Goal: Task Accomplishment & Management: Manage account settings

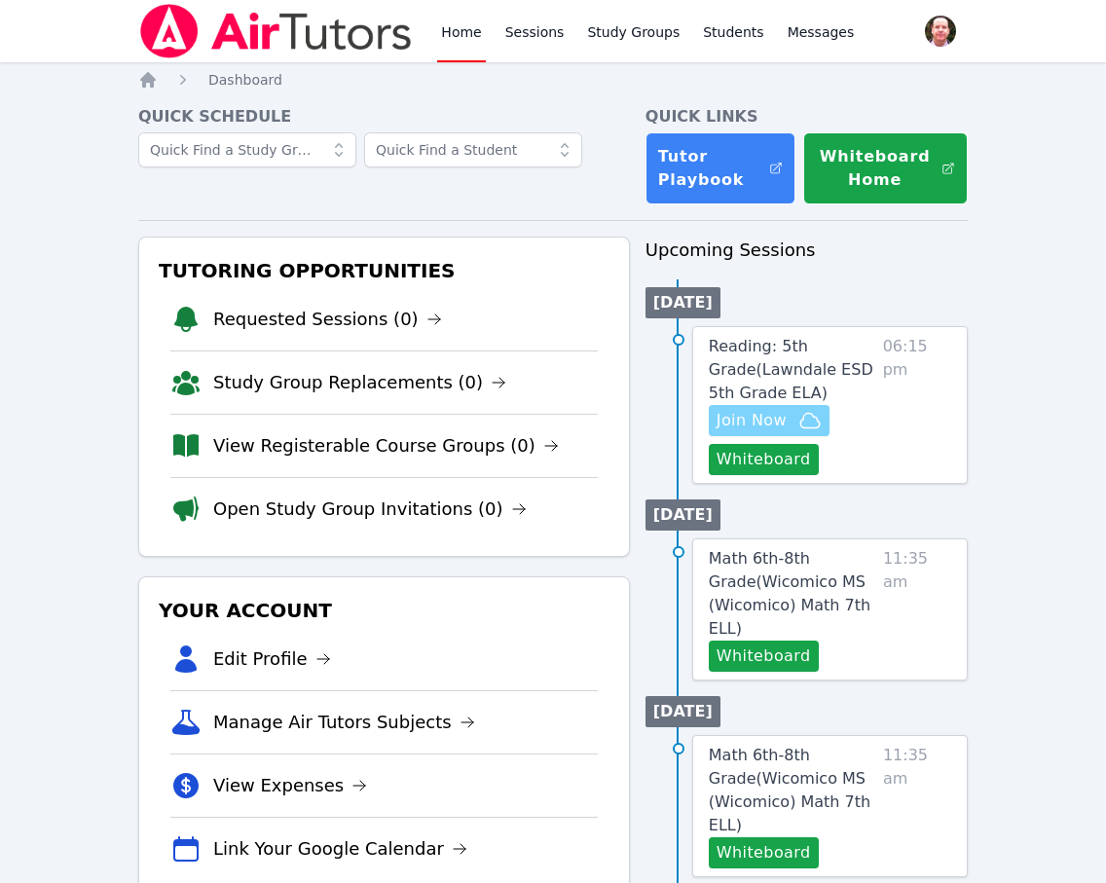
click at [764, 422] on span "Join Now" at bounding box center [752, 420] width 70 height 23
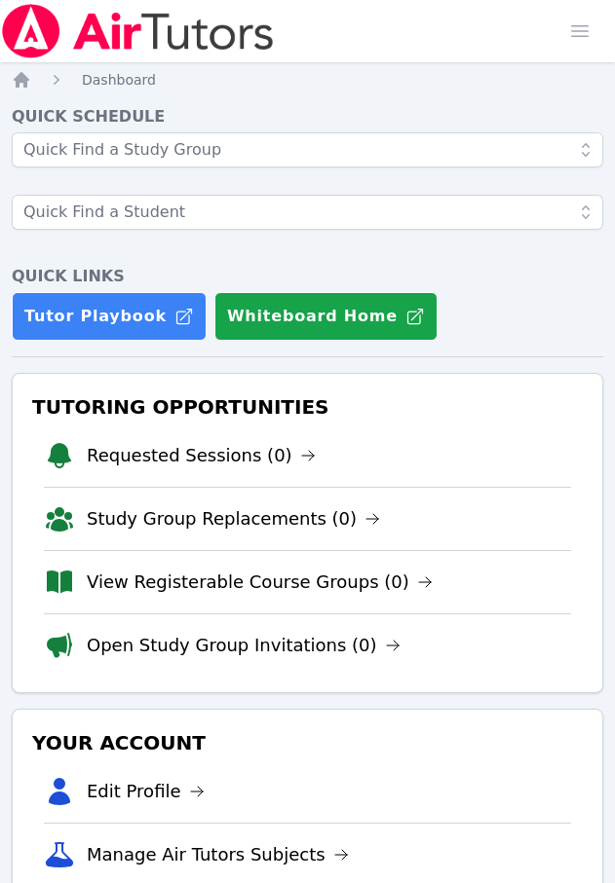
scroll to position [702, 0]
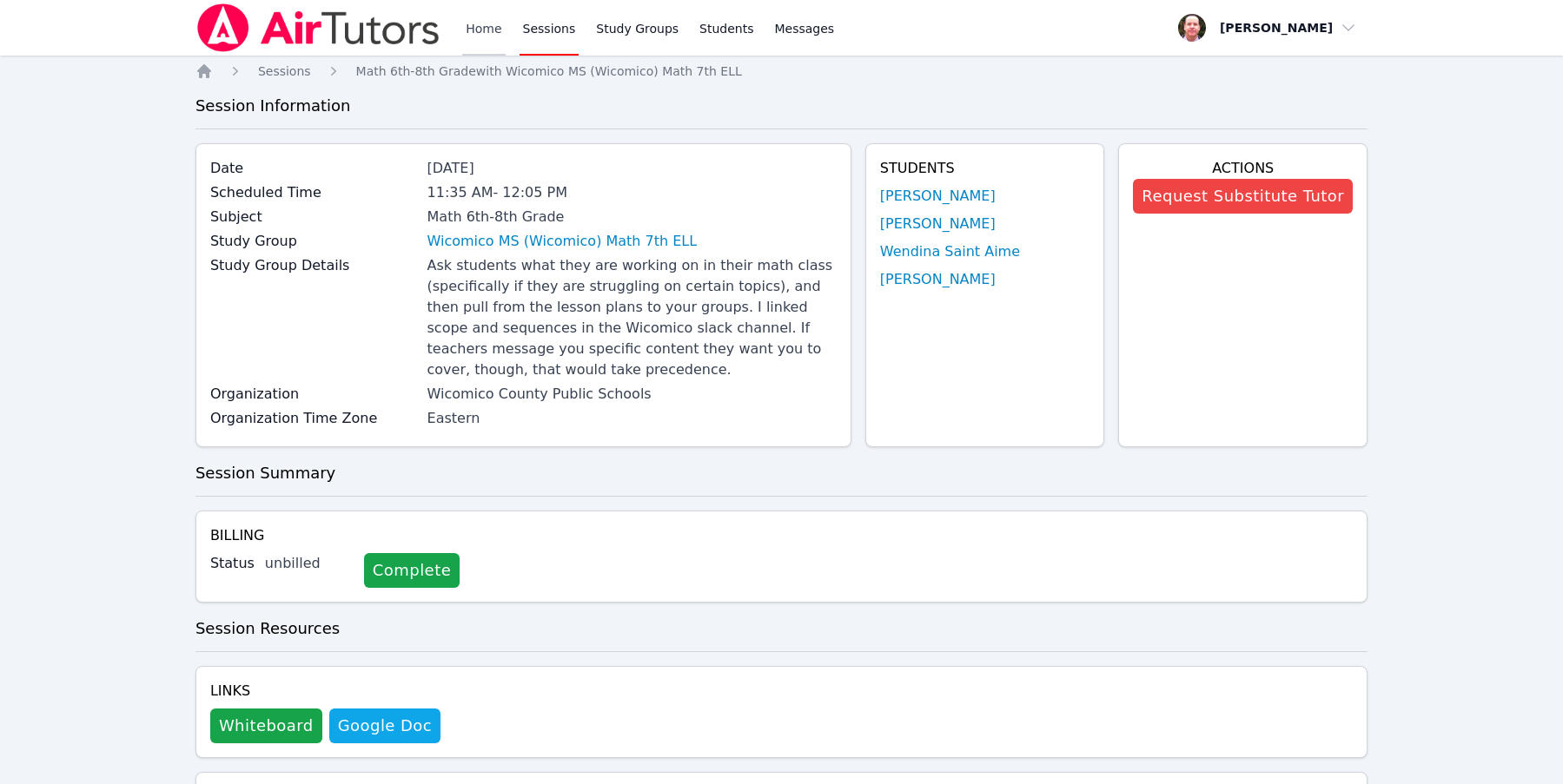
click at [484, 28] on link "Home" at bounding box center [484, 28] width 43 height 55
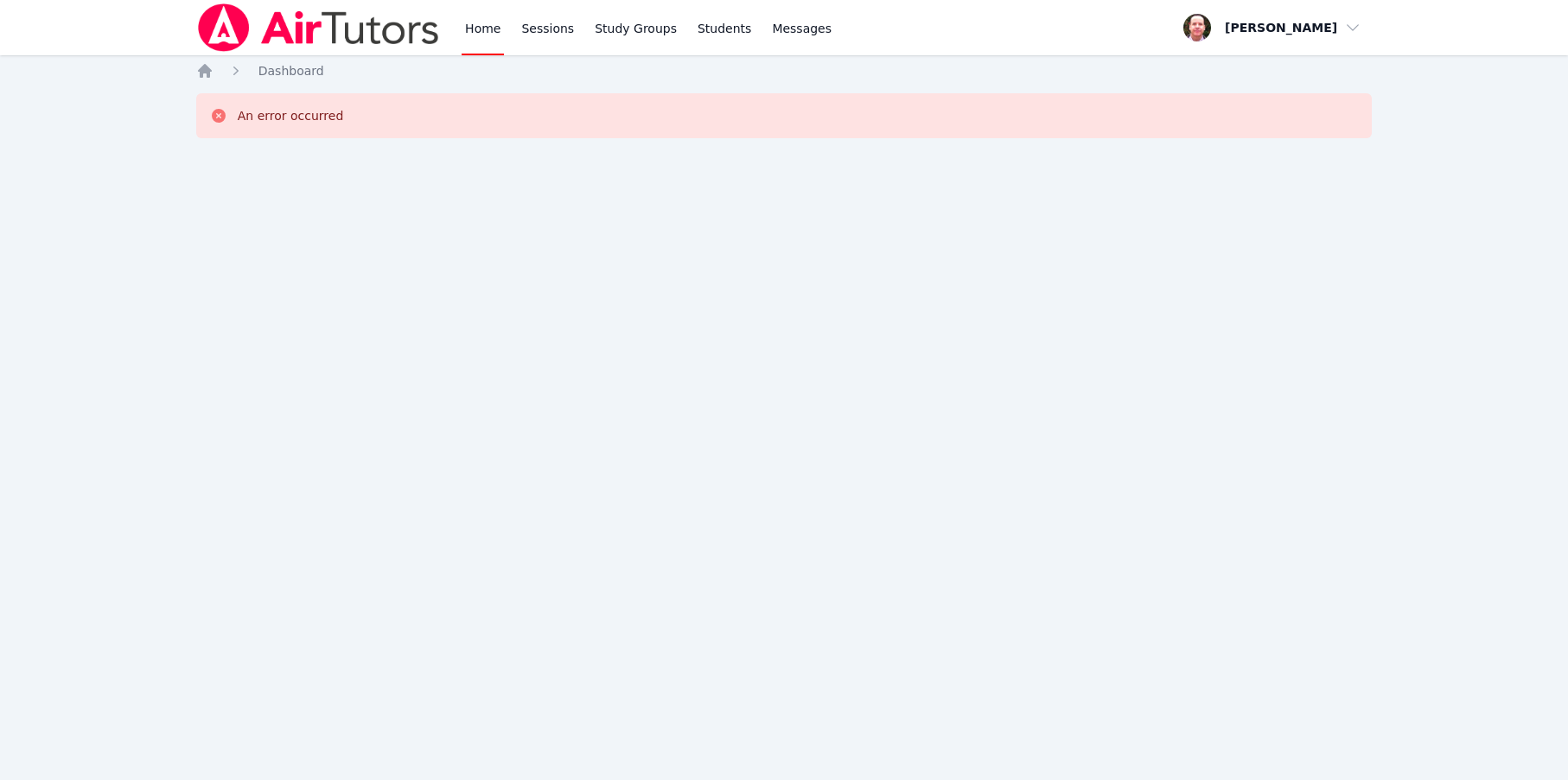
click at [481, 27] on link "Home" at bounding box center [483, 28] width 43 height 55
click at [485, 29] on link "Home" at bounding box center [483, 28] width 43 height 55
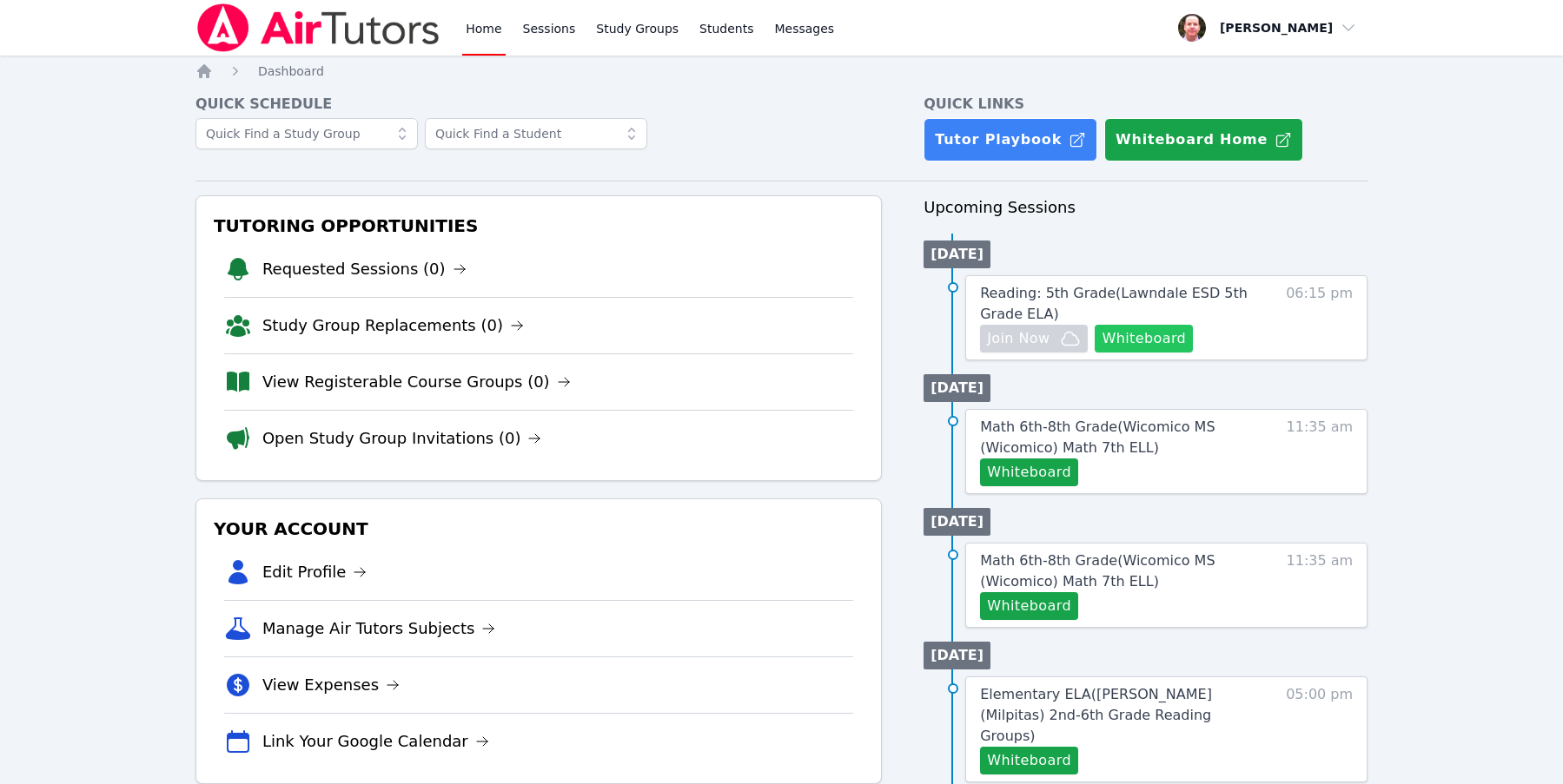
click at [1156, 336] on button "Whiteboard" at bounding box center [1144, 338] width 98 height 28
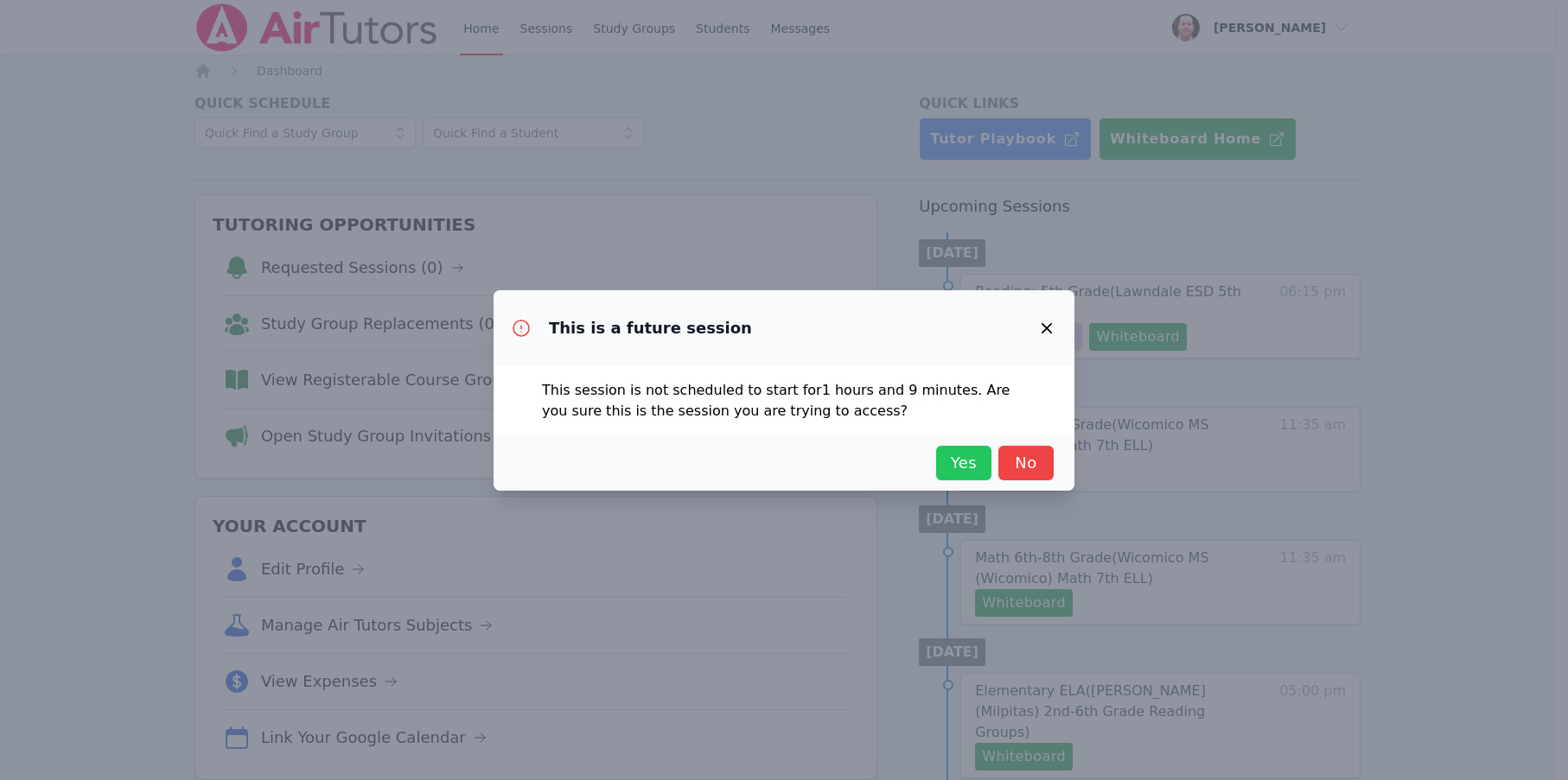
click at [963, 461] on span "Yes" at bounding box center [964, 462] width 38 height 24
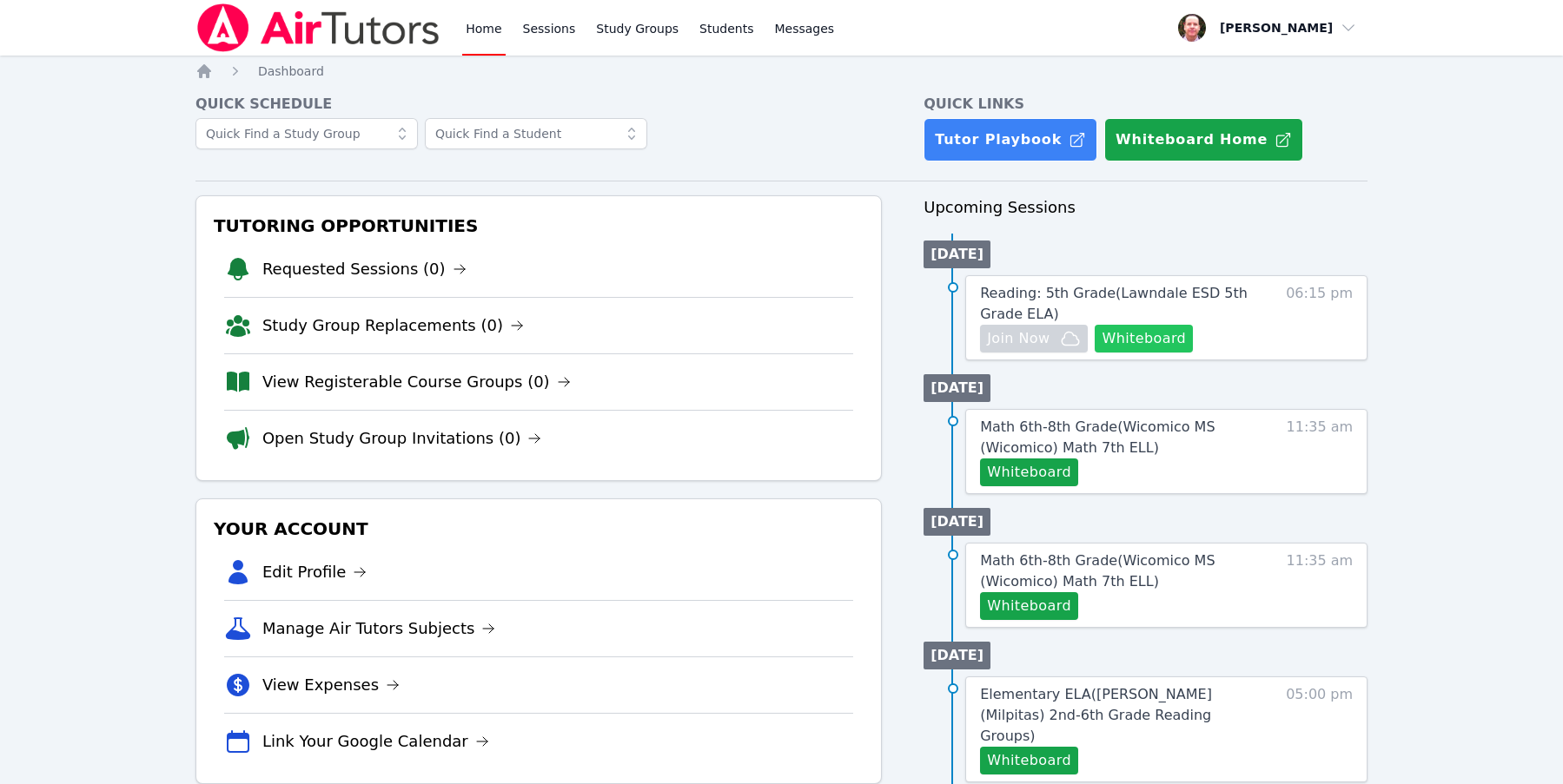
click at [1157, 332] on button "Whiteboard" at bounding box center [1144, 338] width 98 height 28
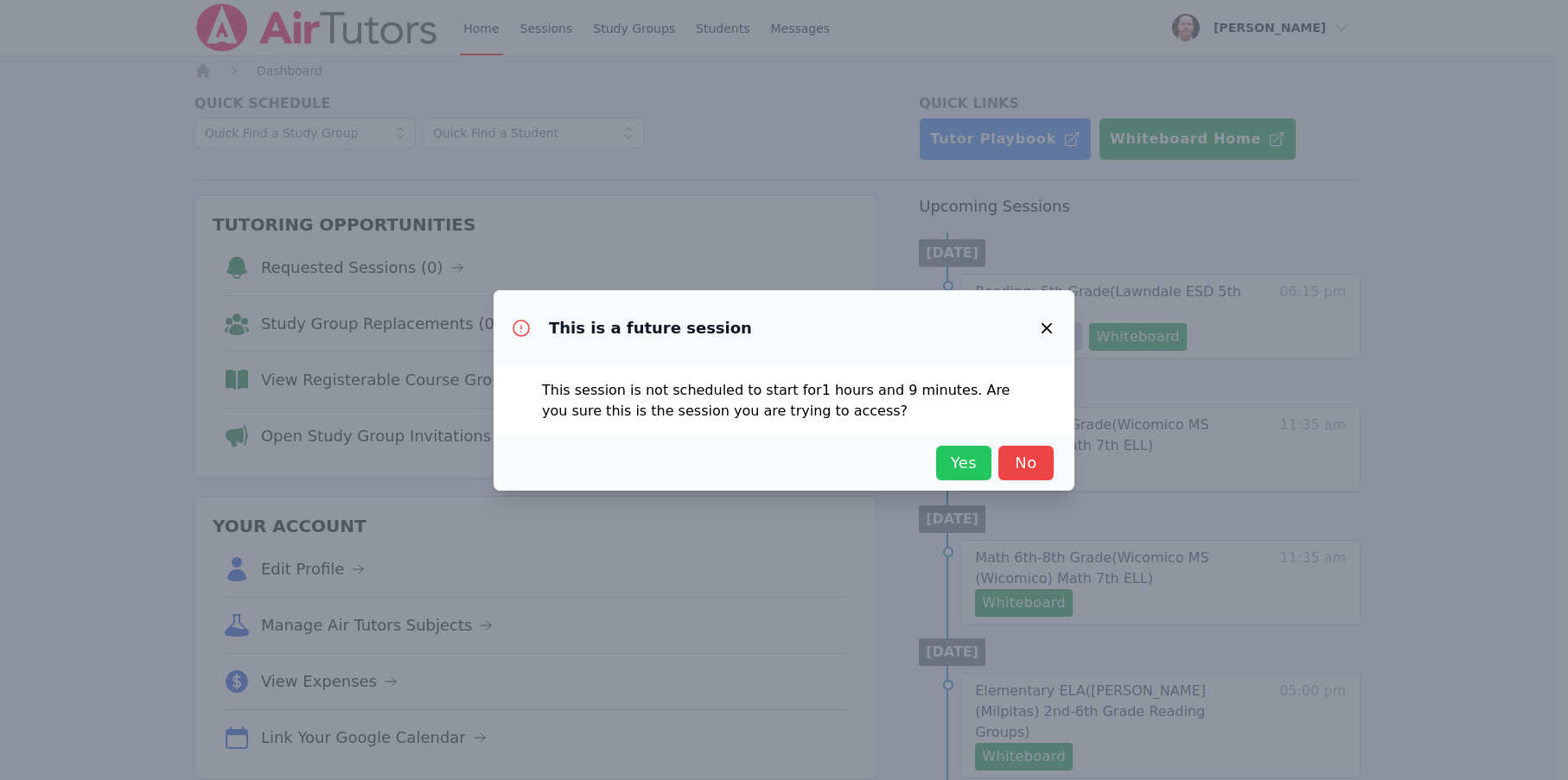
click at [958, 468] on span "Yes" at bounding box center [964, 462] width 38 height 24
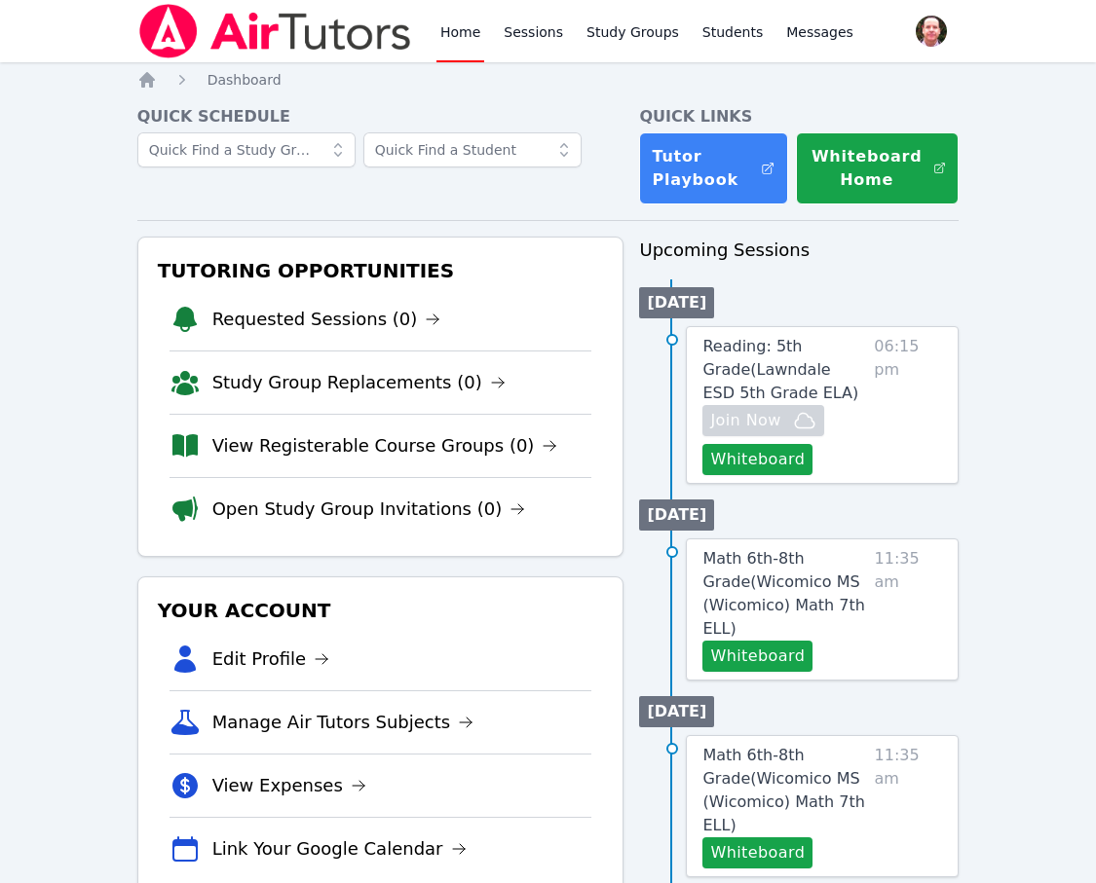
click at [459, 31] on link "Home" at bounding box center [460, 31] width 48 height 62
click at [465, 42] on link "Home" at bounding box center [460, 31] width 48 height 62
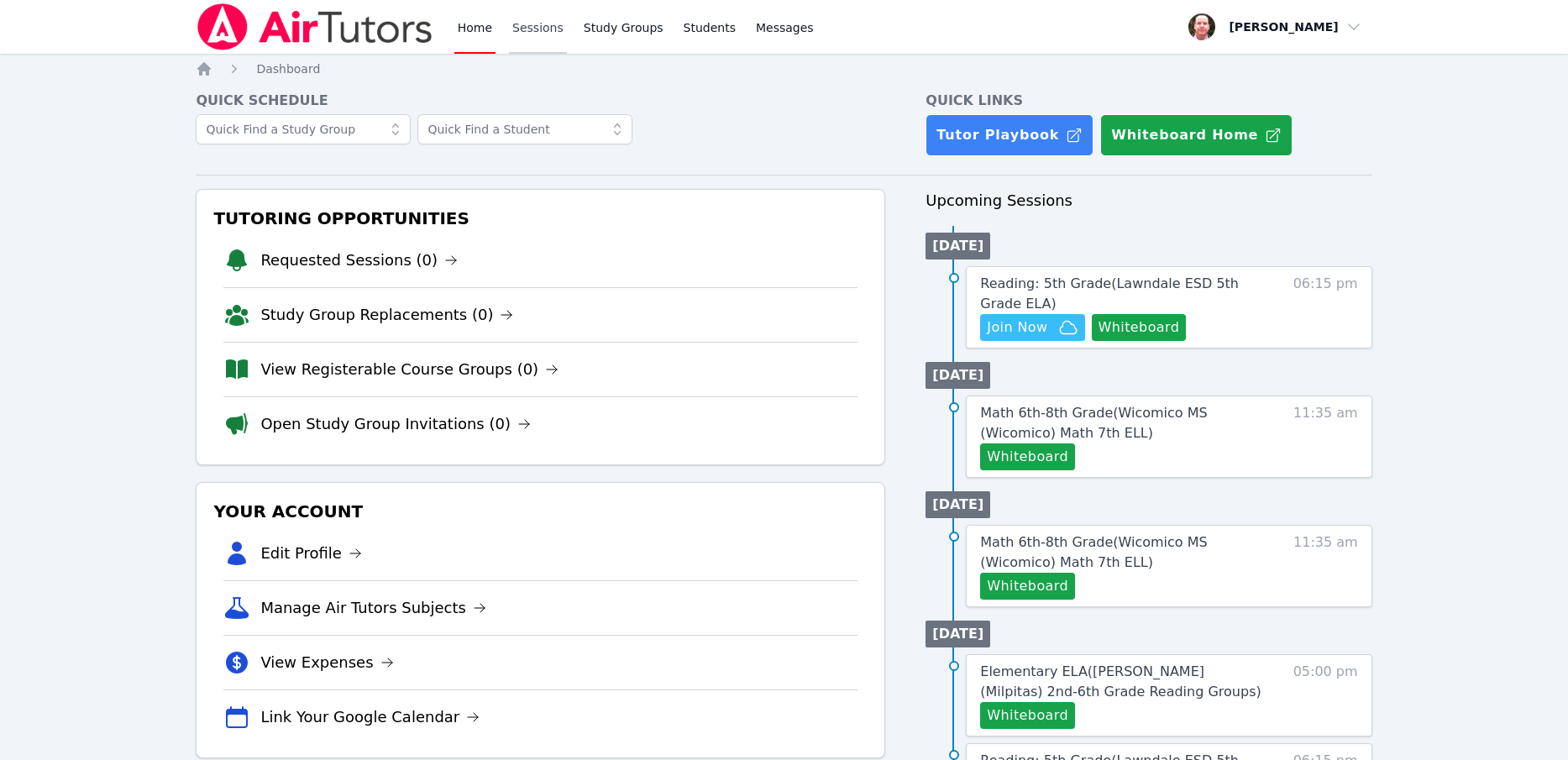
click at [530, 28] on link "Sessions" at bounding box center [537, 27] width 58 height 53
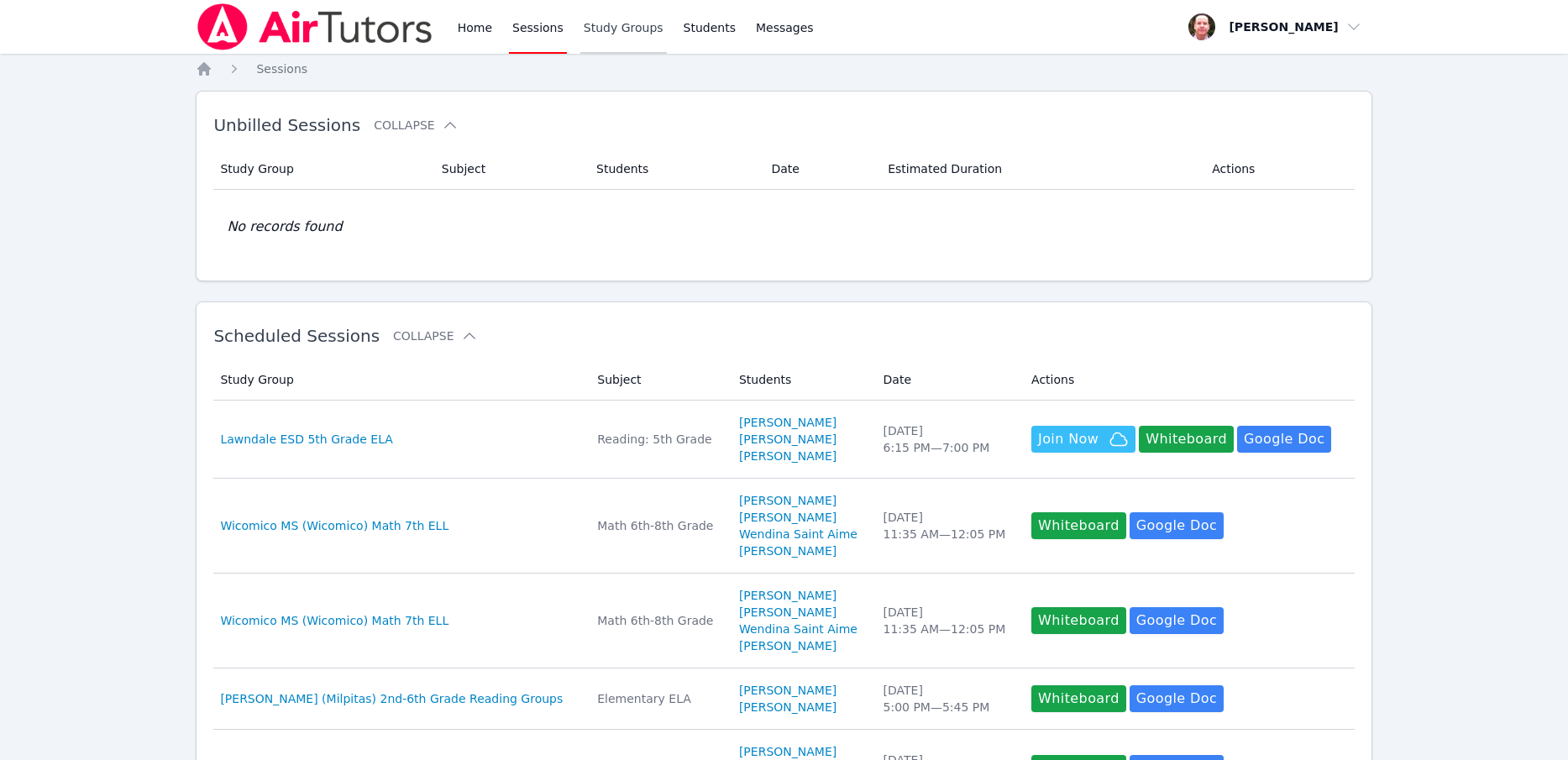
click at [628, 28] on link "Study Groups" at bounding box center [624, 27] width 86 height 53
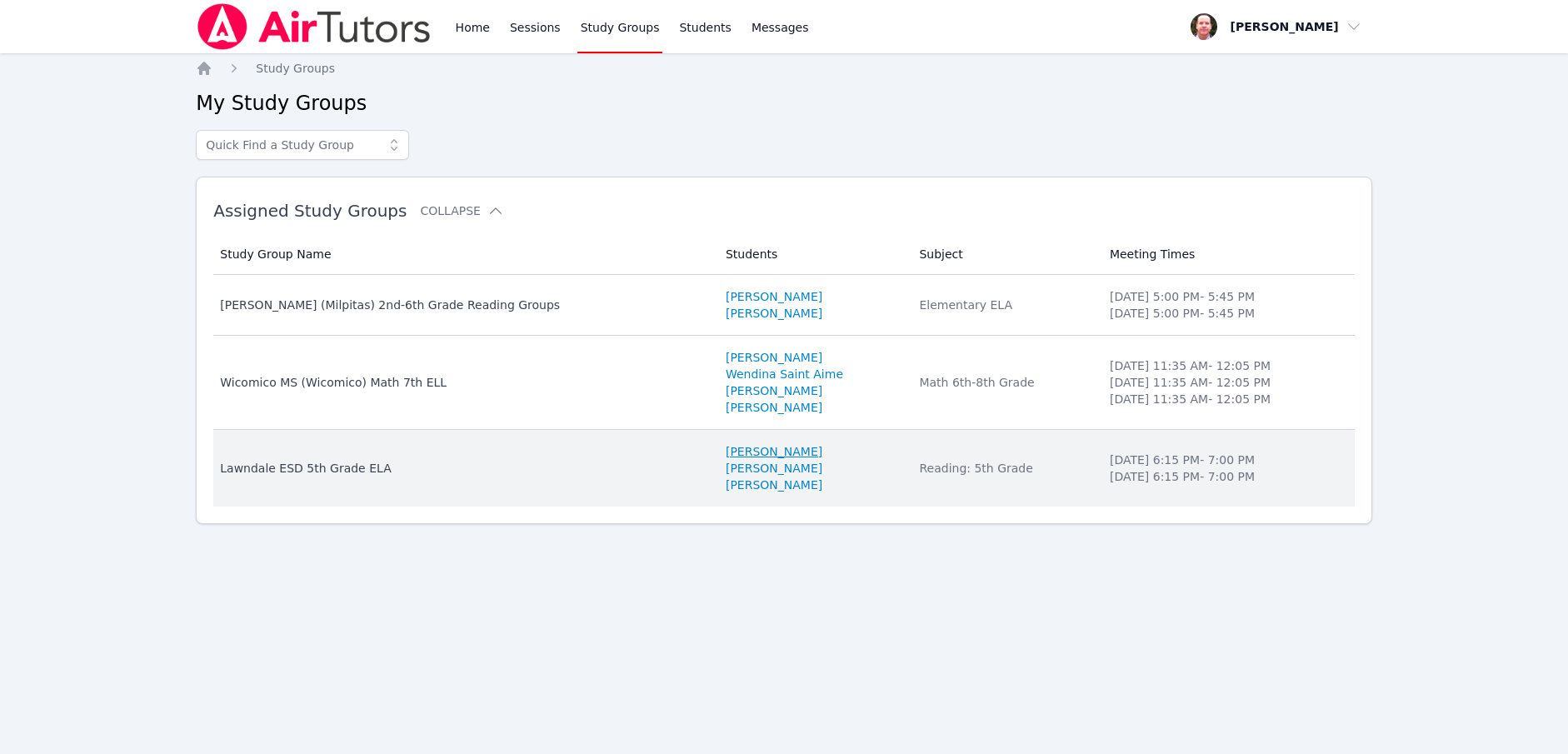
click at [725, 452] on link "Angel Barba" at bounding box center [773, 451] width 97 height 16
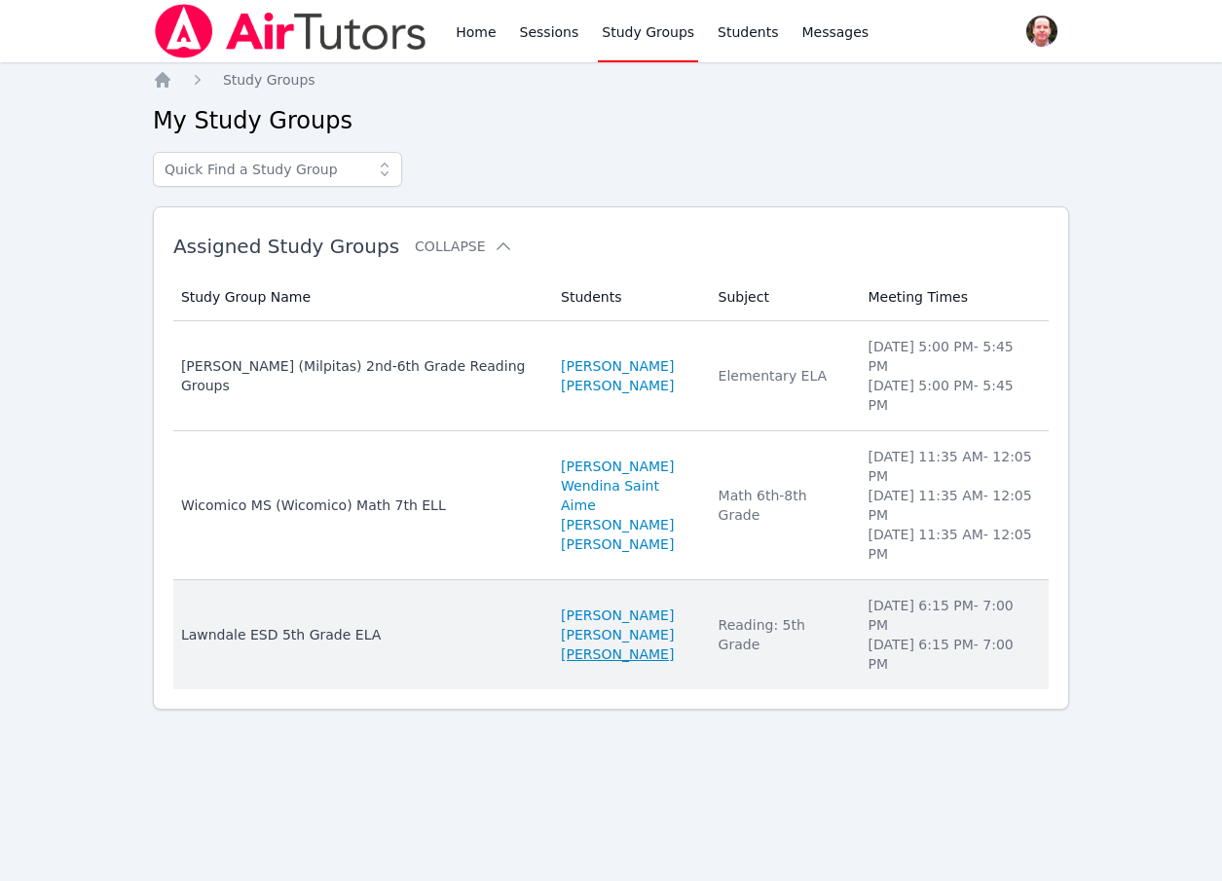
click at [587, 645] on link "Jacqueline Licon" at bounding box center [617, 654] width 113 height 19
click at [570, 625] on link "[PERSON_NAME]" at bounding box center [617, 634] width 113 height 19
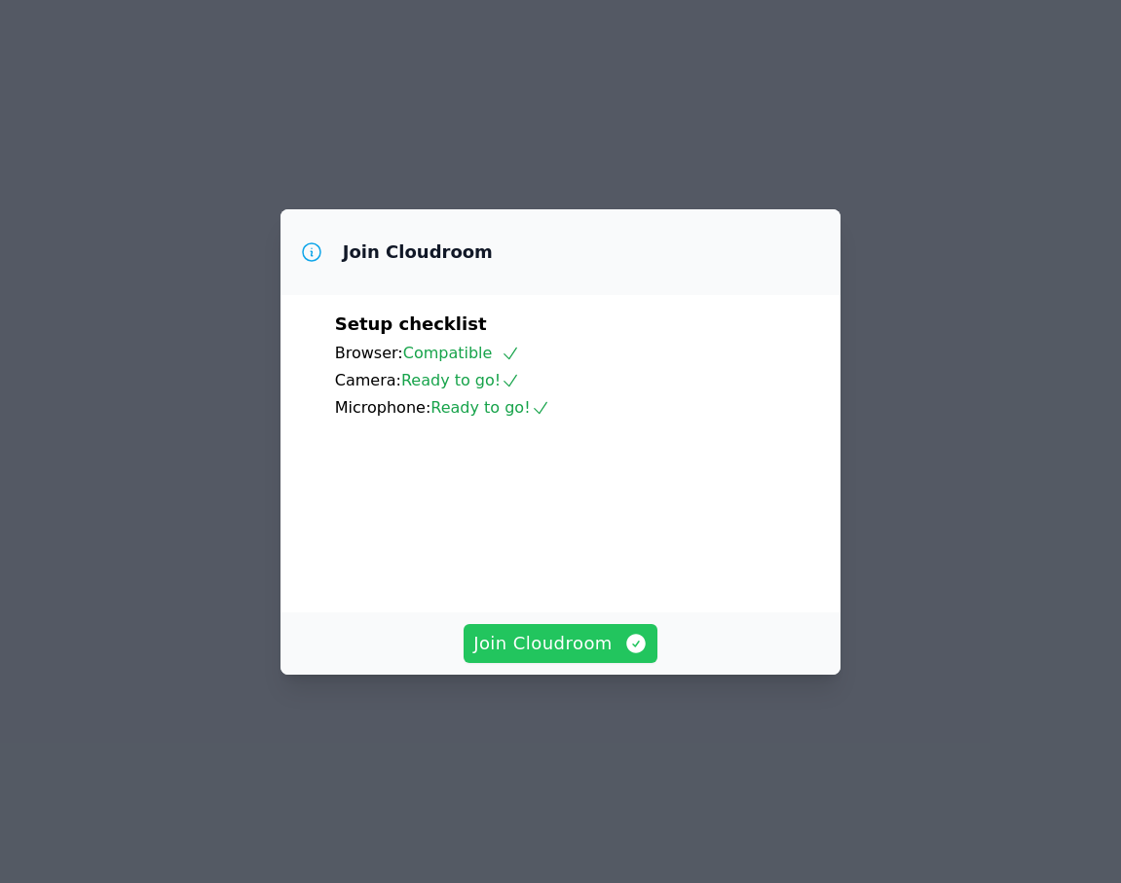
click at [580, 657] on span "Join Cloudroom" at bounding box center [560, 643] width 174 height 27
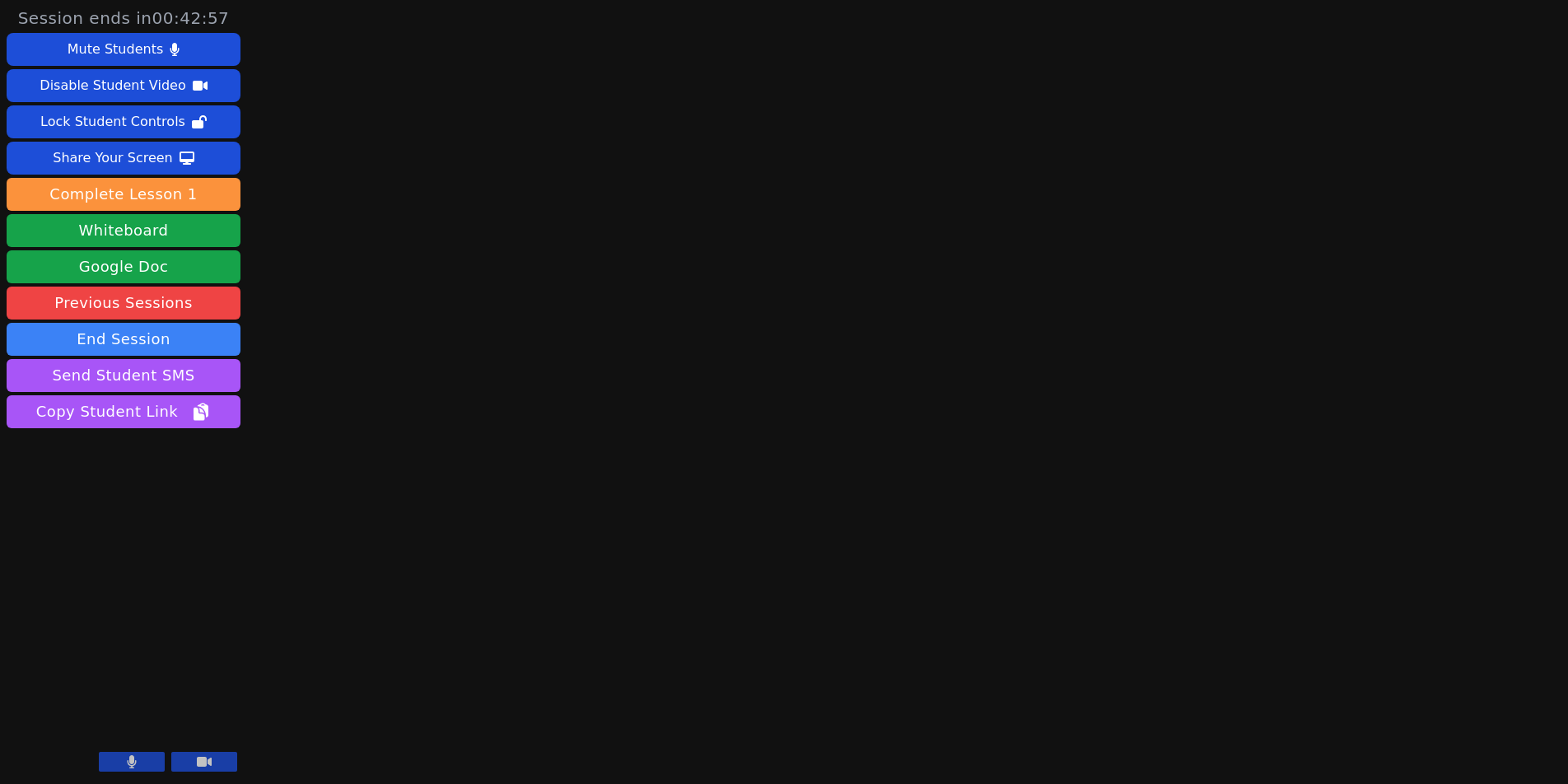
click at [140, 746] on button at bounding box center [132, 761] width 66 height 19
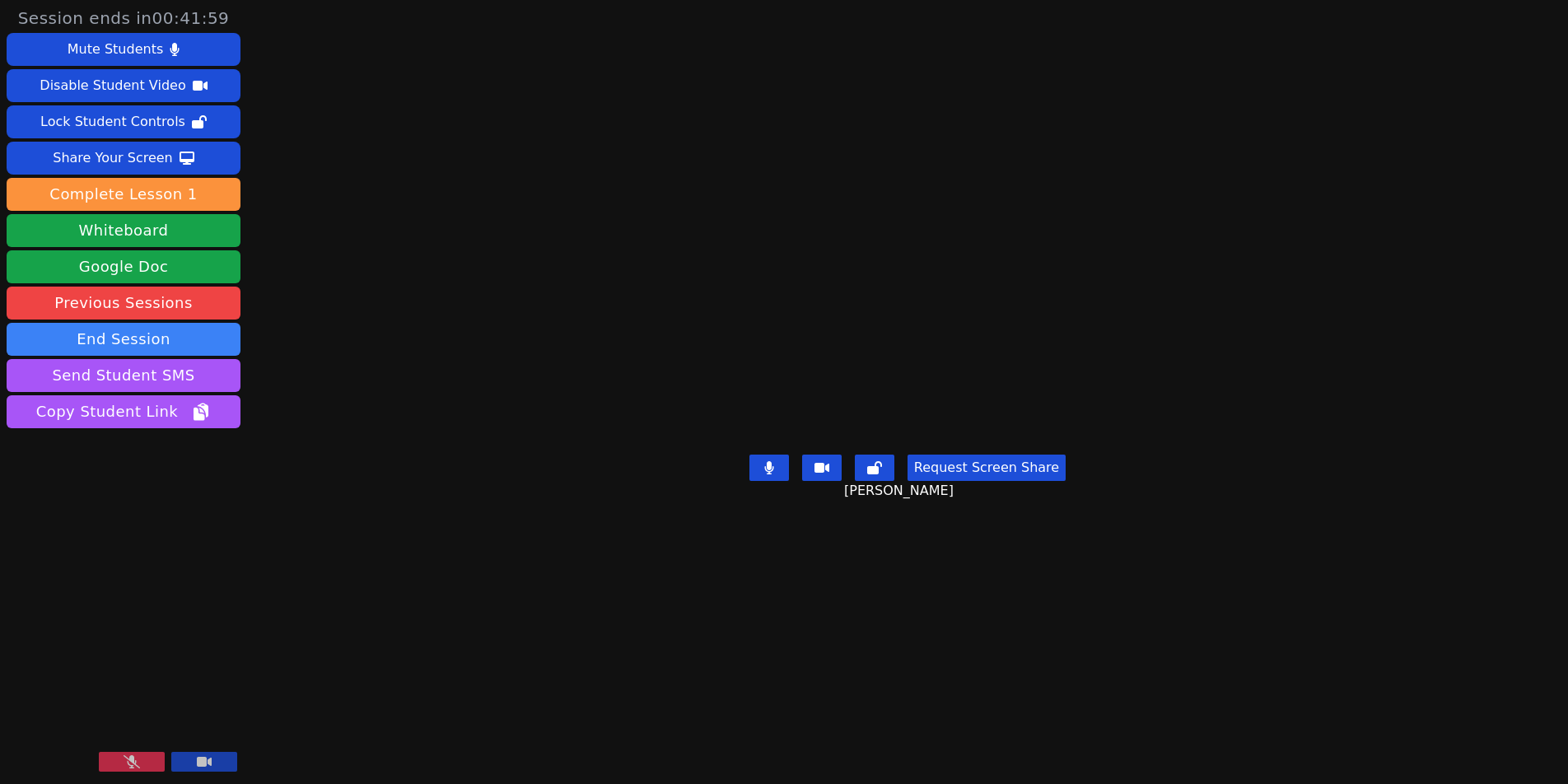
click at [119, 746] on button at bounding box center [132, 761] width 66 height 19
click at [121, 746] on button at bounding box center [132, 761] width 66 height 19
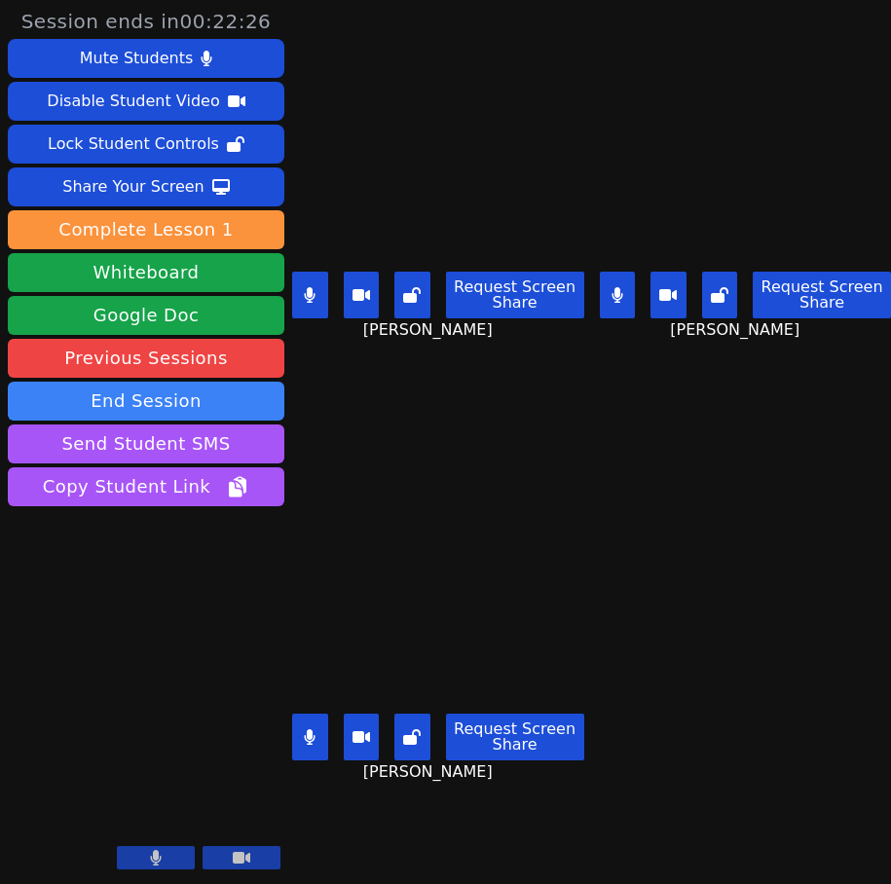
click at [312, 296] on icon at bounding box center [310, 295] width 11 height 16
click at [612, 290] on icon at bounding box center [617, 295] width 11 height 16
click at [312, 731] on button at bounding box center [310, 737] width 36 height 47
click at [613, 289] on icon at bounding box center [617, 295] width 19 height 16
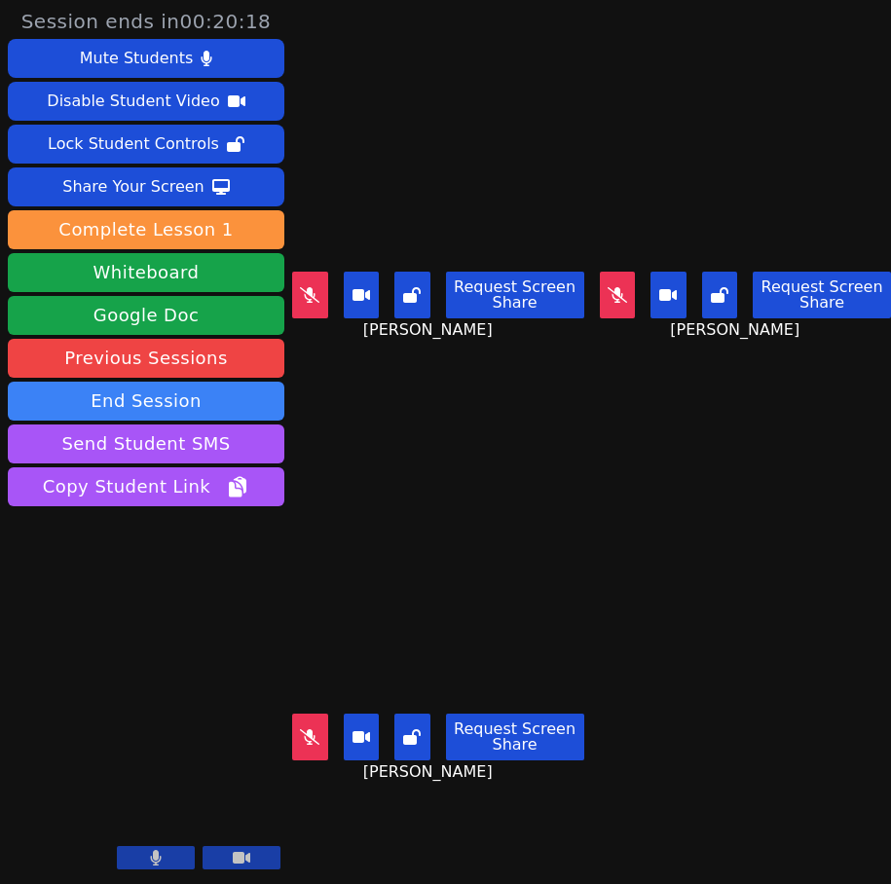
click at [613, 289] on icon at bounding box center [617, 295] width 19 height 16
click at [311, 730] on icon at bounding box center [309, 738] width 19 height 16
click at [614, 287] on icon at bounding box center [618, 295] width 12 height 16
click at [311, 730] on icon at bounding box center [310, 738] width 11 height 16
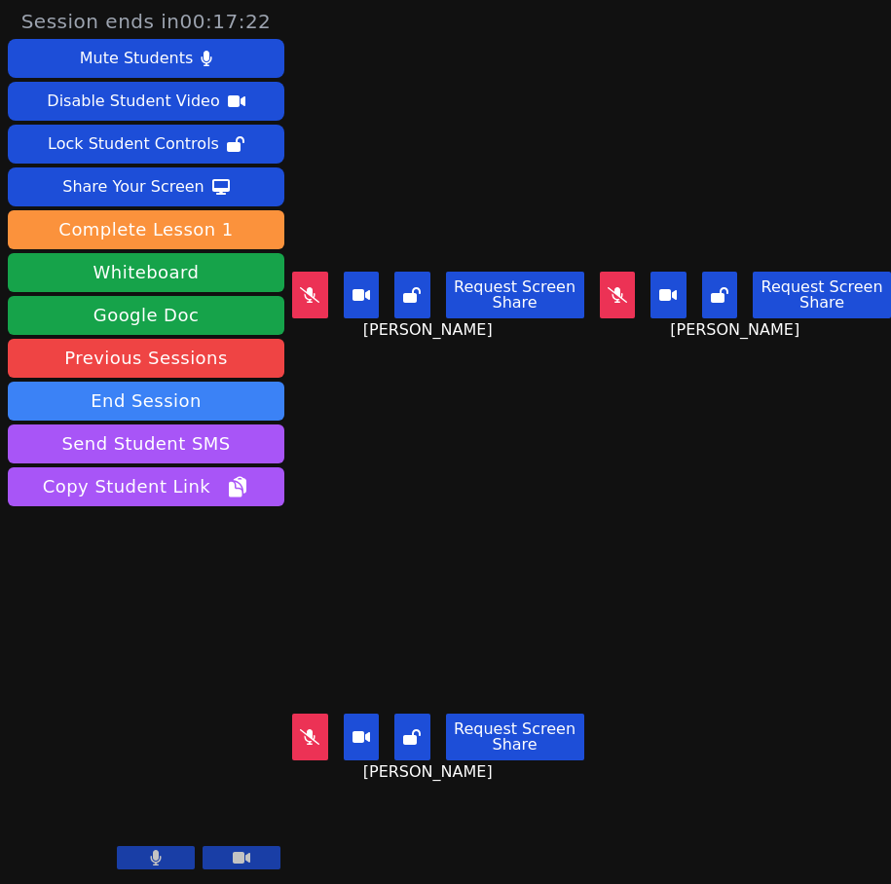
click at [616, 295] on icon at bounding box center [617, 295] width 19 height 16
click at [312, 730] on icon at bounding box center [309, 738] width 19 height 16
click at [617, 290] on button at bounding box center [618, 295] width 36 height 47
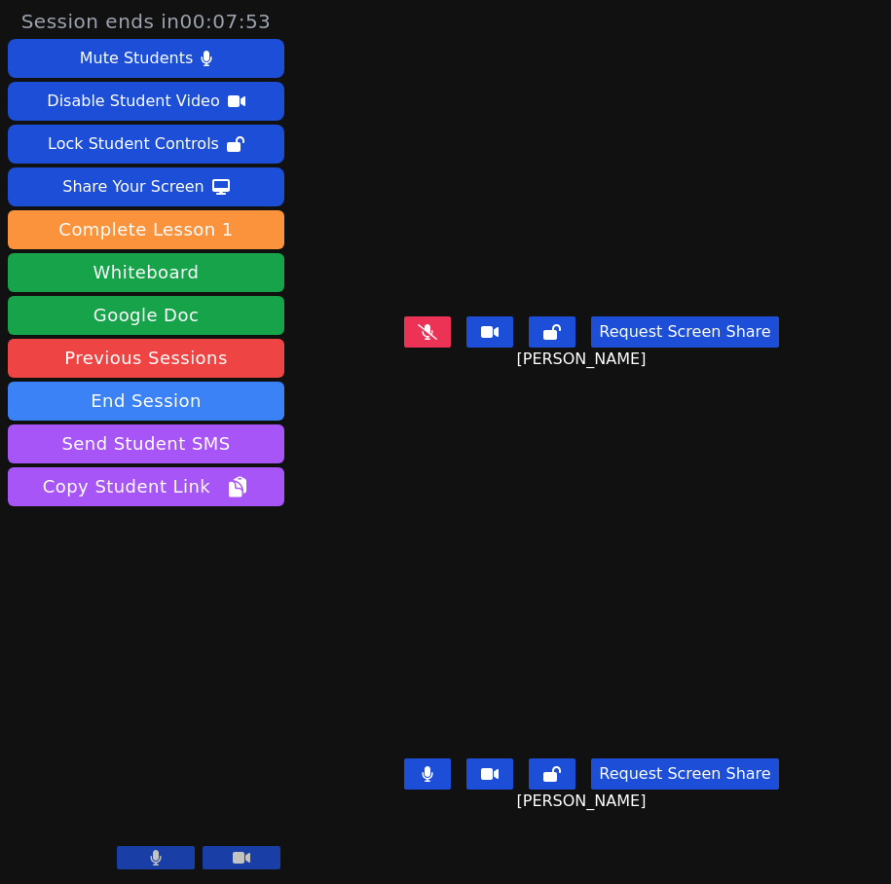
click at [428, 340] on icon at bounding box center [427, 332] width 19 height 16
click at [436, 790] on button at bounding box center [427, 774] width 47 height 31
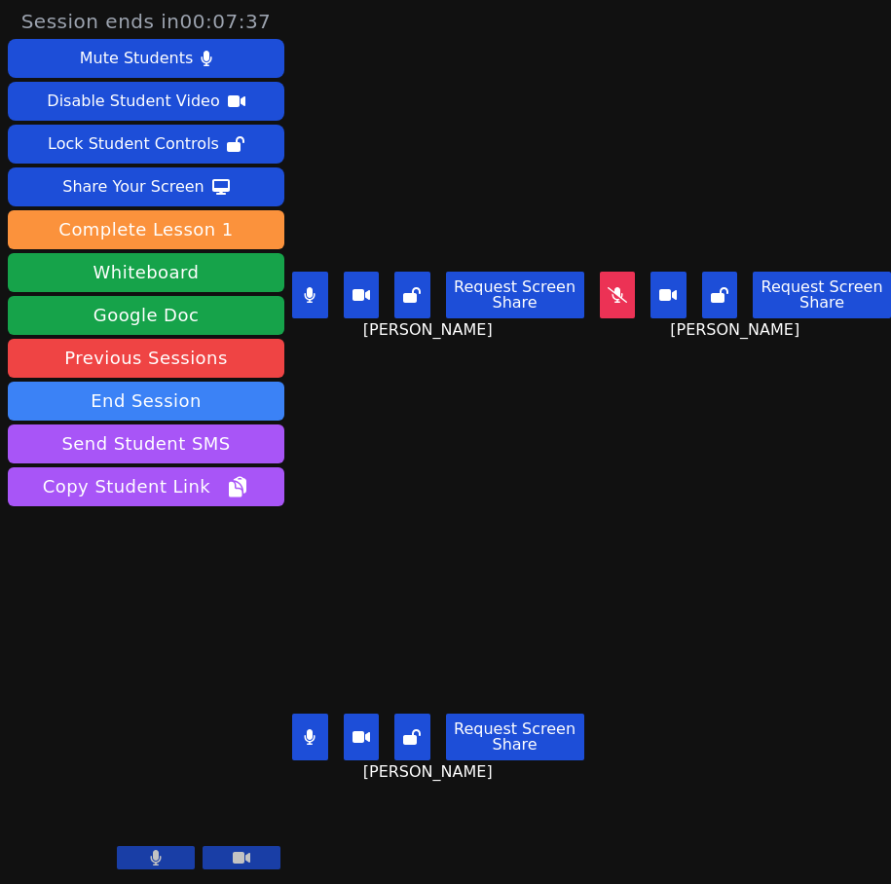
click at [309, 288] on icon at bounding box center [310, 295] width 11 height 16
click at [611, 287] on icon at bounding box center [617, 295] width 19 height 16
click at [612, 287] on icon at bounding box center [617, 295] width 11 height 16
click at [614, 293] on icon at bounding box center [617, 295] width 19 height 16
click at [302, 732] on button at bounding box center [310, 737] width 36 height 47
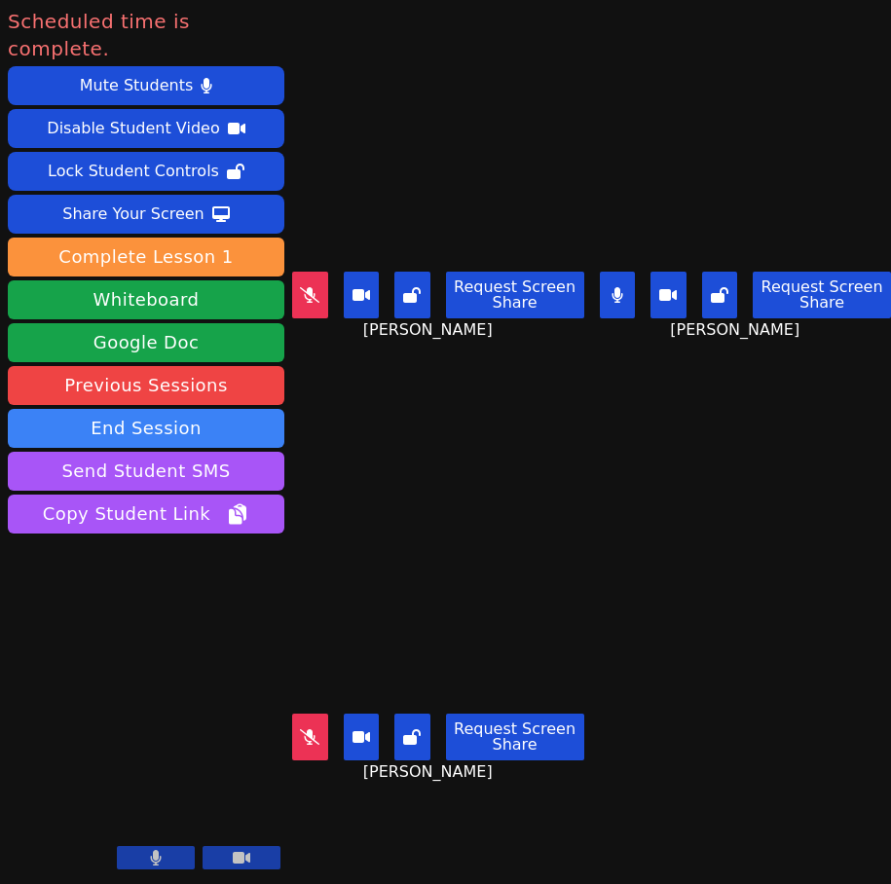
click at [309, 730] on icon at bounding box center [309, 738] width 19 height 16
click at [310, 730] on icon at bounding box center [309, 738] width 19 height 16
click at [308, 714] on button at bounding box center [310, 737] width 36 height 47
click at [314, 730] on icon at bounding box center [310, 738] width 11 height 16
click at [314, 730] on icon at bounding box center [309, 738] width 19 height 16
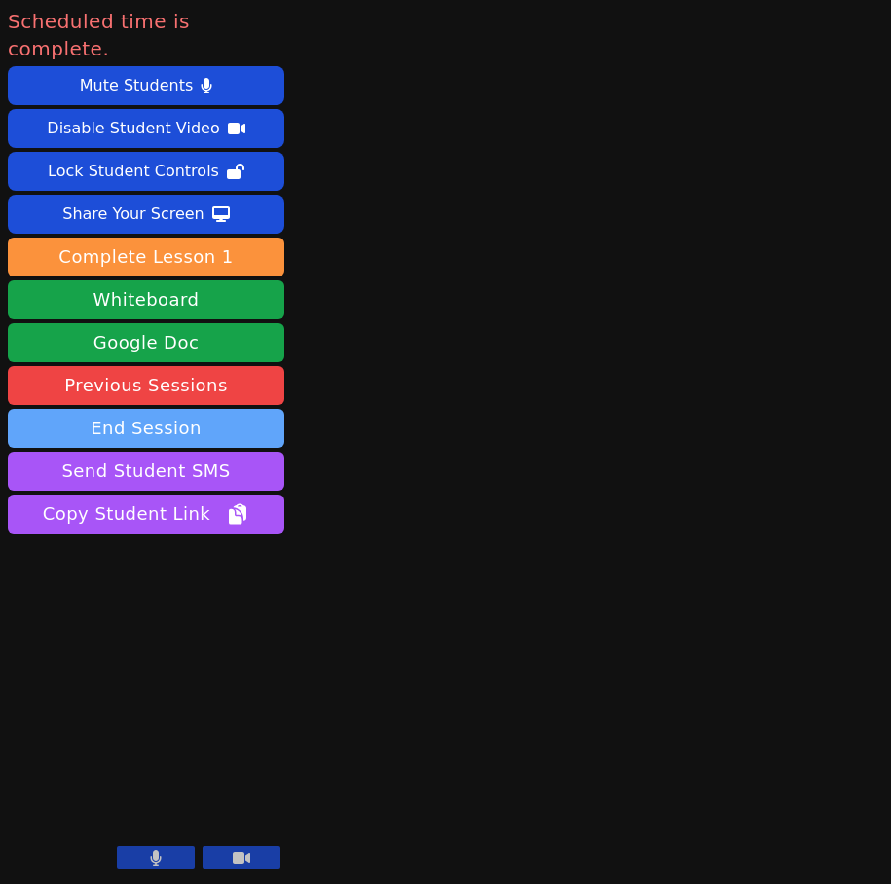
click at [110, 409] on button "End Session" at bounding box center [146, 428] width 277 height 39
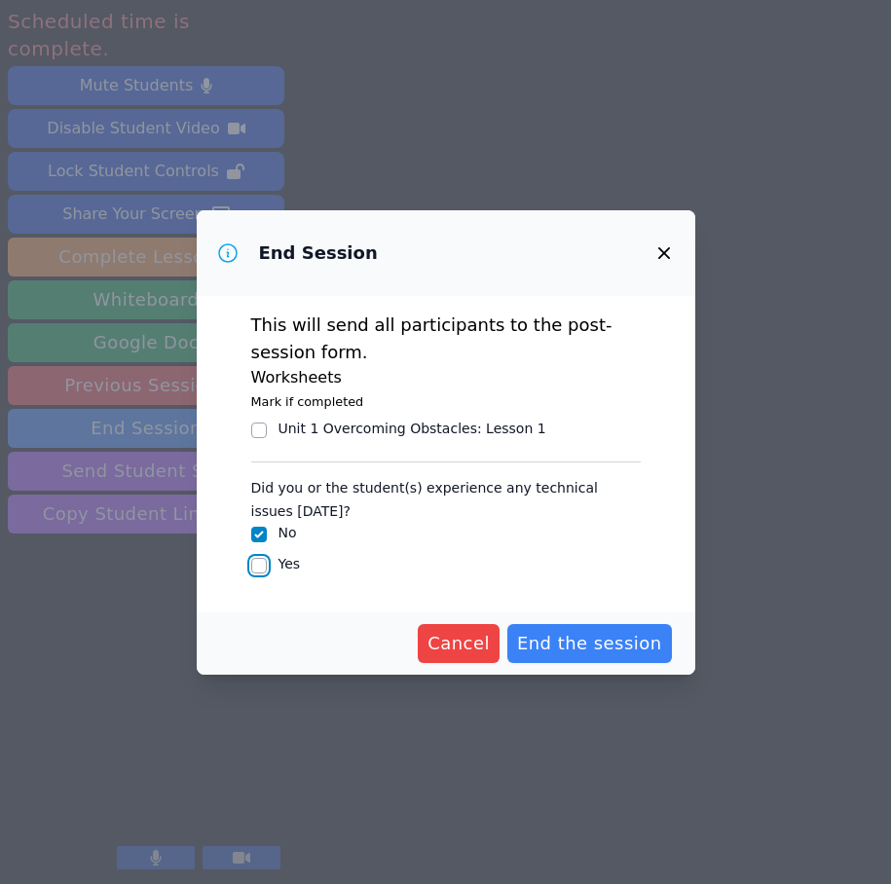
click at [258, 567] on input "Yes" at bounding box center [259, 566] width 16 height 16
checkbox input "true"
checkbox input "false"
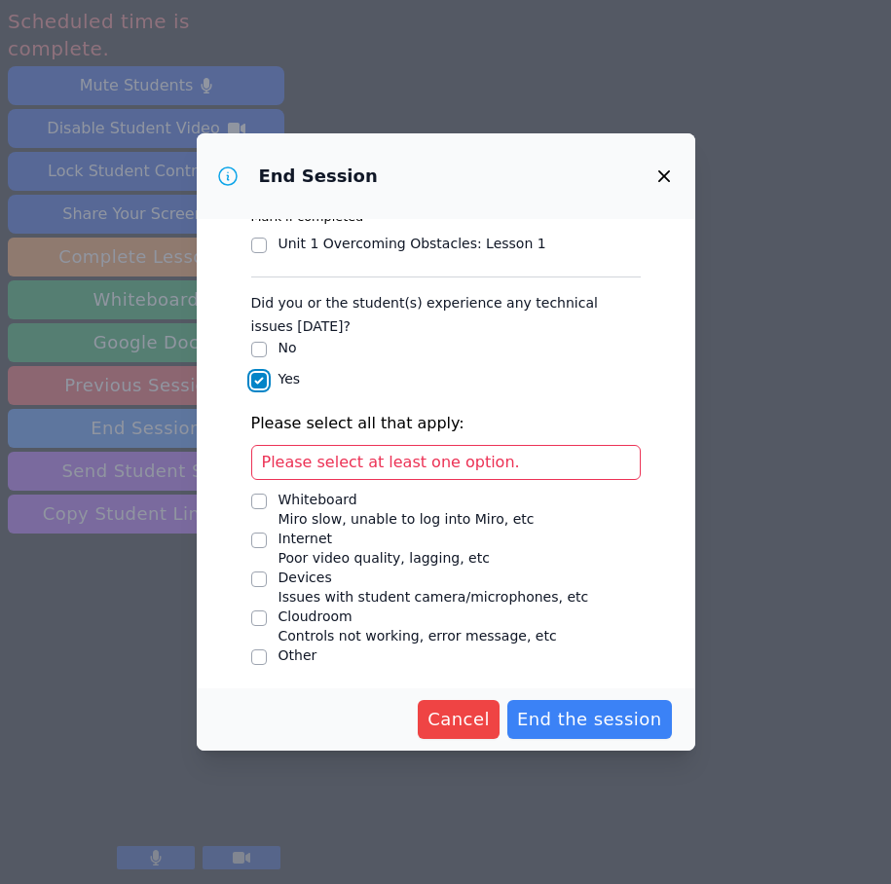
scroll to position [112, 0]
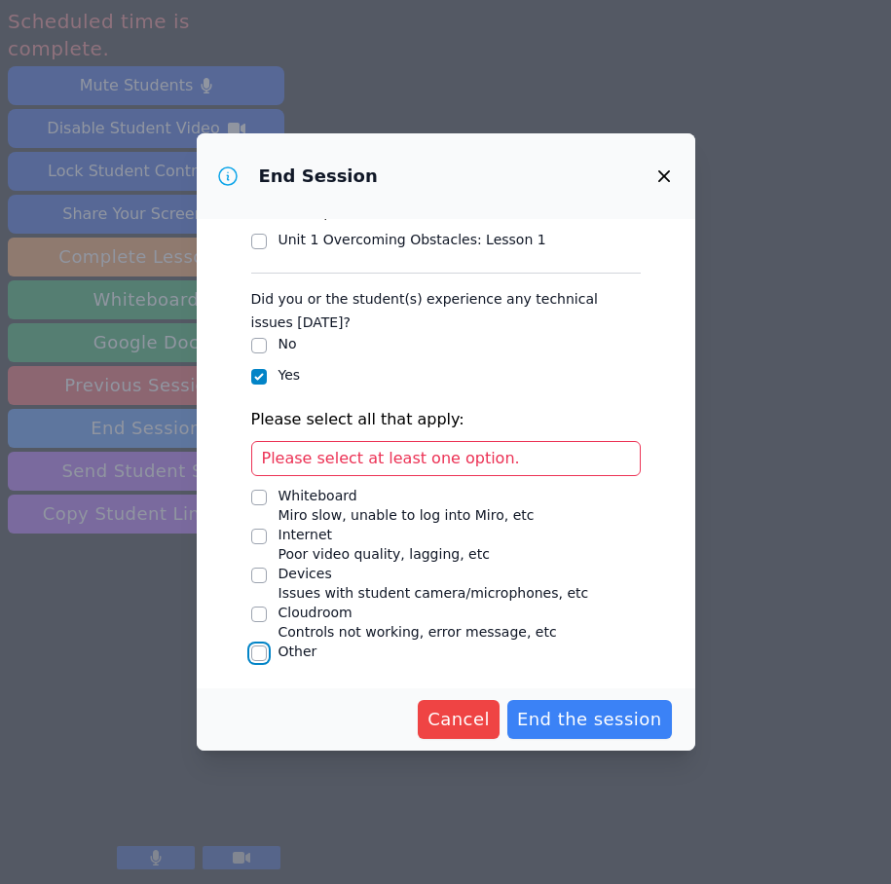
click at [259, 653] on input "Other" at bounding box center [259, 654] width 16 height 16
checkbox input "true"
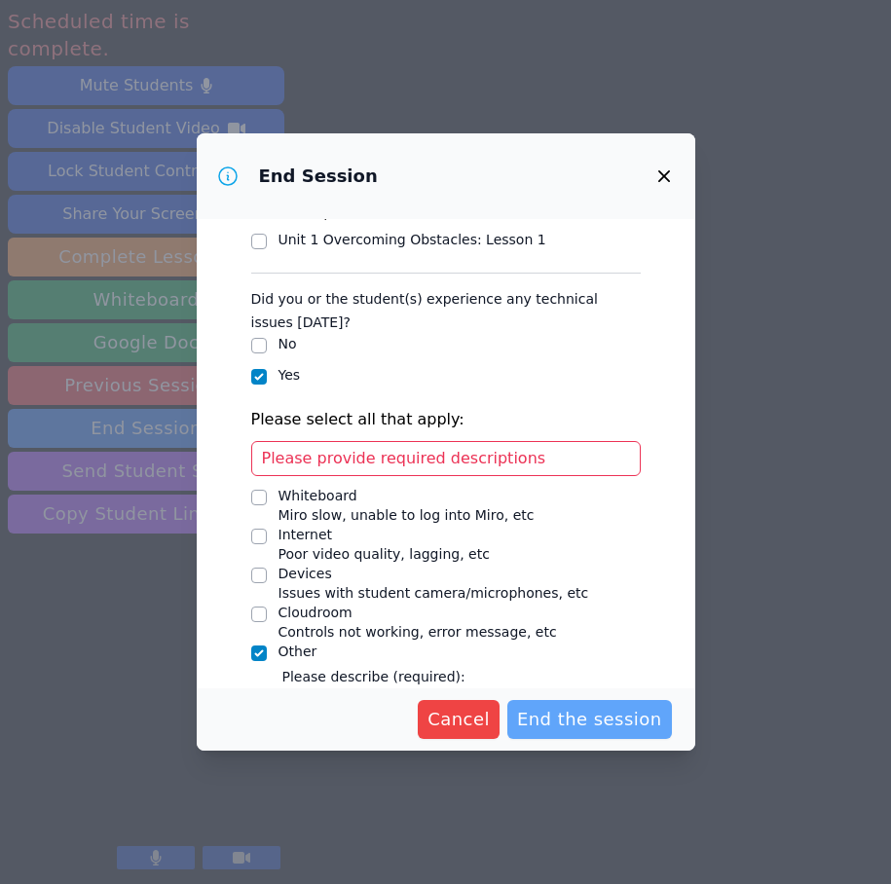
click at [575, 710] on span "End the session" at bounding box center [589, 719] width 145 height 27
click at [534, 452] on div "Please provide required descriptions" at bounding box center [446, 458] width 390 height 35
click at [550, 451] on div "Please provide required descriptions" at bounding box center [446, 458] width 390 height 35
click at [426, 454] on span "Please provide required descriptions" at bounding box center [404, 458] width 284 height 19
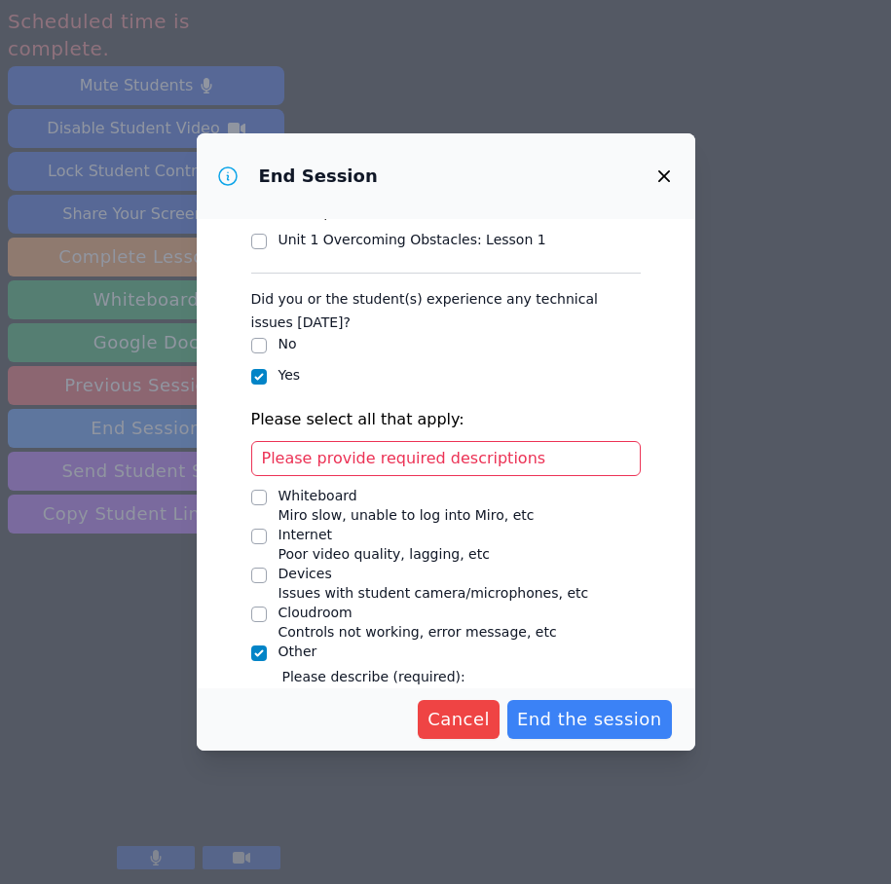
click at [493, 452] on span "Please provide required descriptions" at bounding box center [404, 458] width 284 height 19
click at [557, 453] on div "Please provide required descriptions" at bounding box center [446, 458] width 390 height 35
click at [555, 456] on div "Please provide required descriptions" at bounding box center [446, 458] width 390 height 35
drag, startPoint x: 561, startPoint y: 457, endPoint x: 185, endPoint y: 460, distance: 376.0
click at [185, 460] on div "End Session This will send all participants to the post-session form. Worksheet…" at bounding box center [445, 442] width 891 height 884
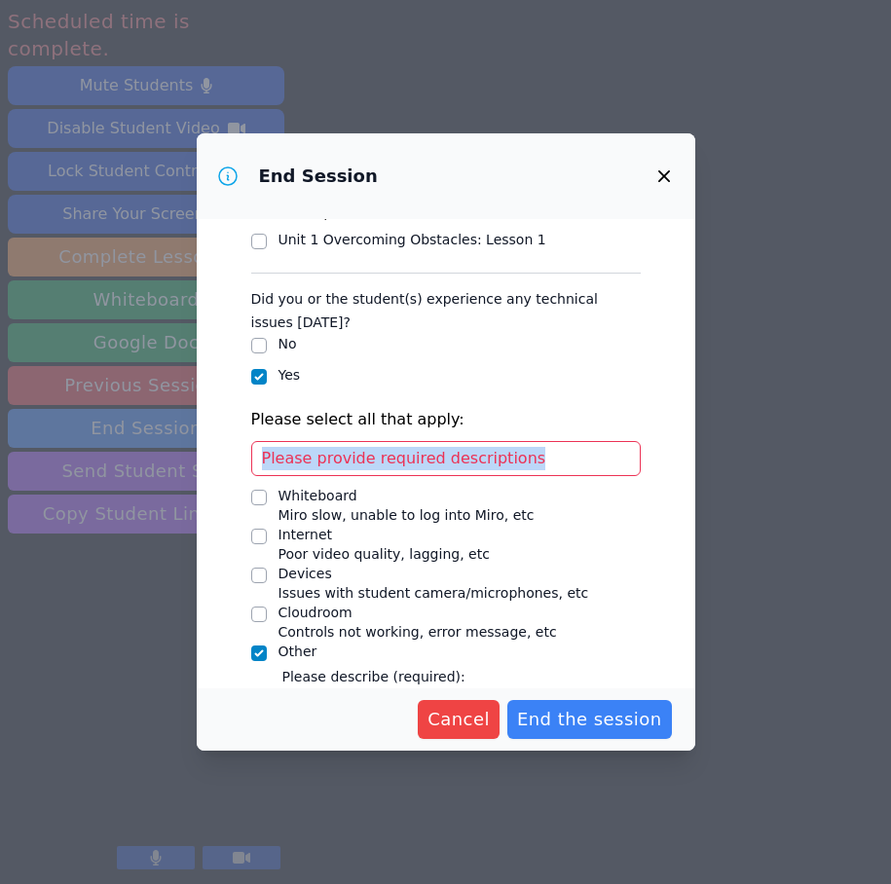
click at [259, 449] on div "Please provide required descriptions" at bounding box center [446, 458] width 390 height 35
click at [262, 453] on span "Please provide required descriptions" at bounding box center [404, 458] width 284 height 19
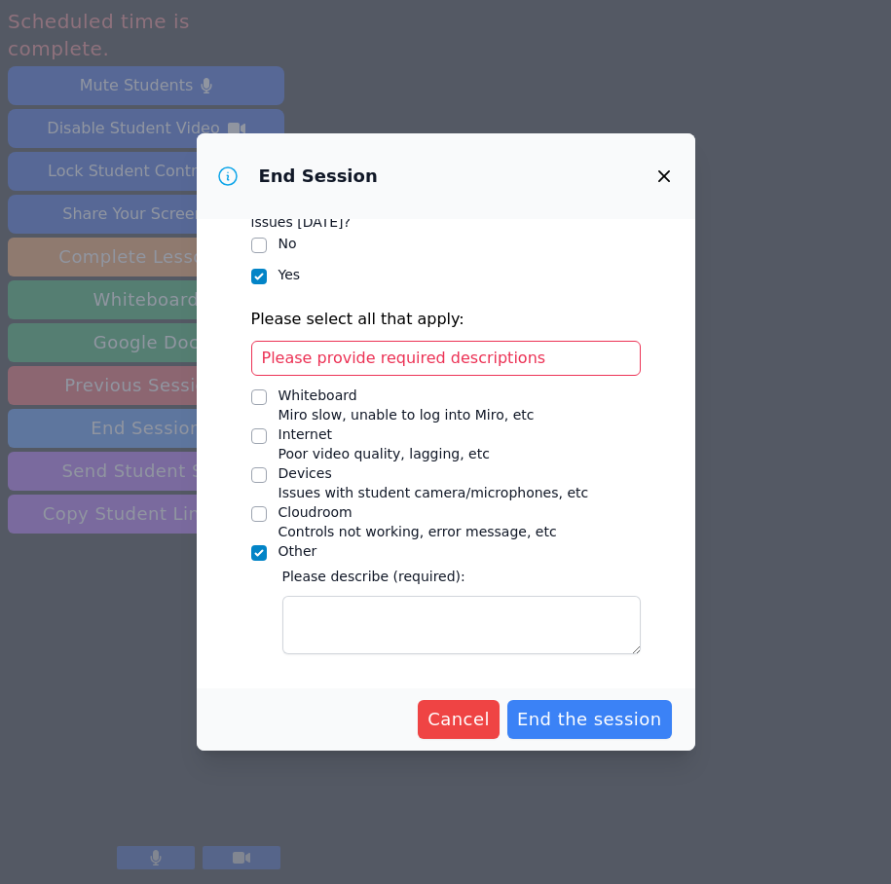
scroll to position [213, 0]
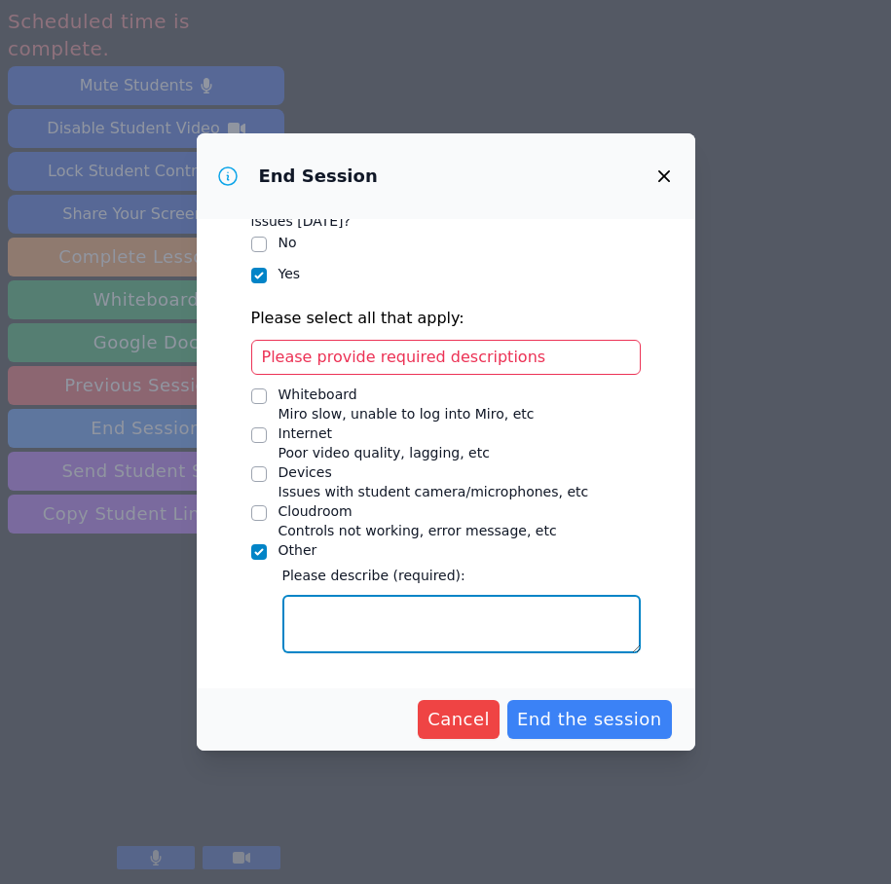
click at [355, 632] on textarea "Other" at bounding box center [461, 624] width 358 height 58
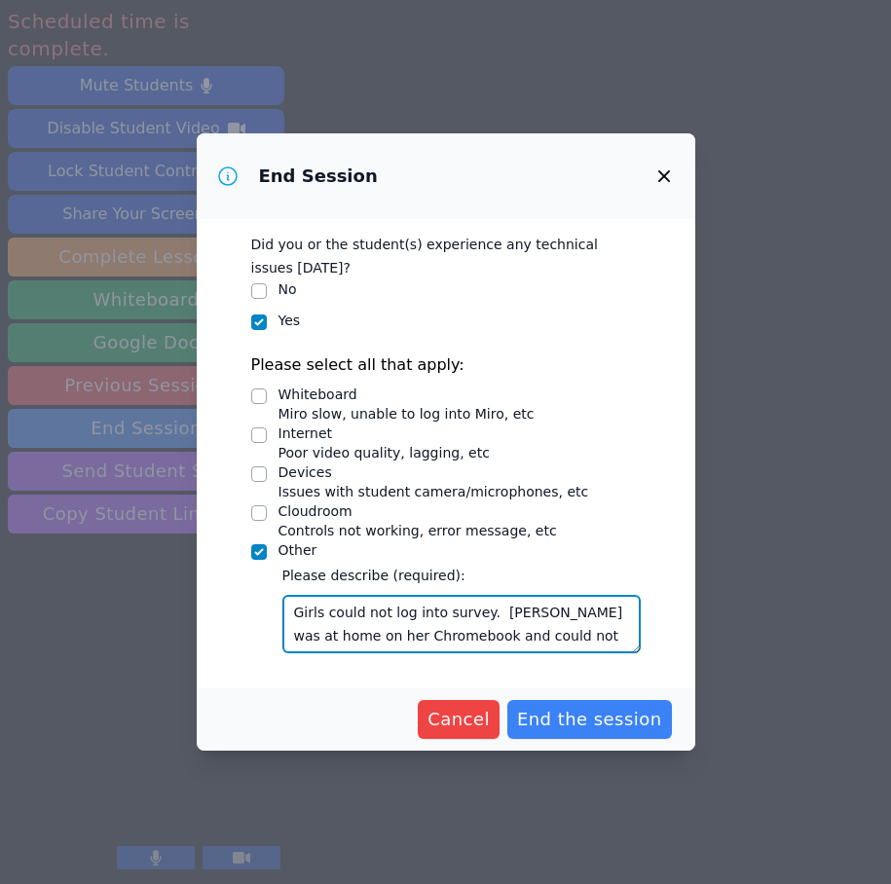
scroll to position [15, 0]
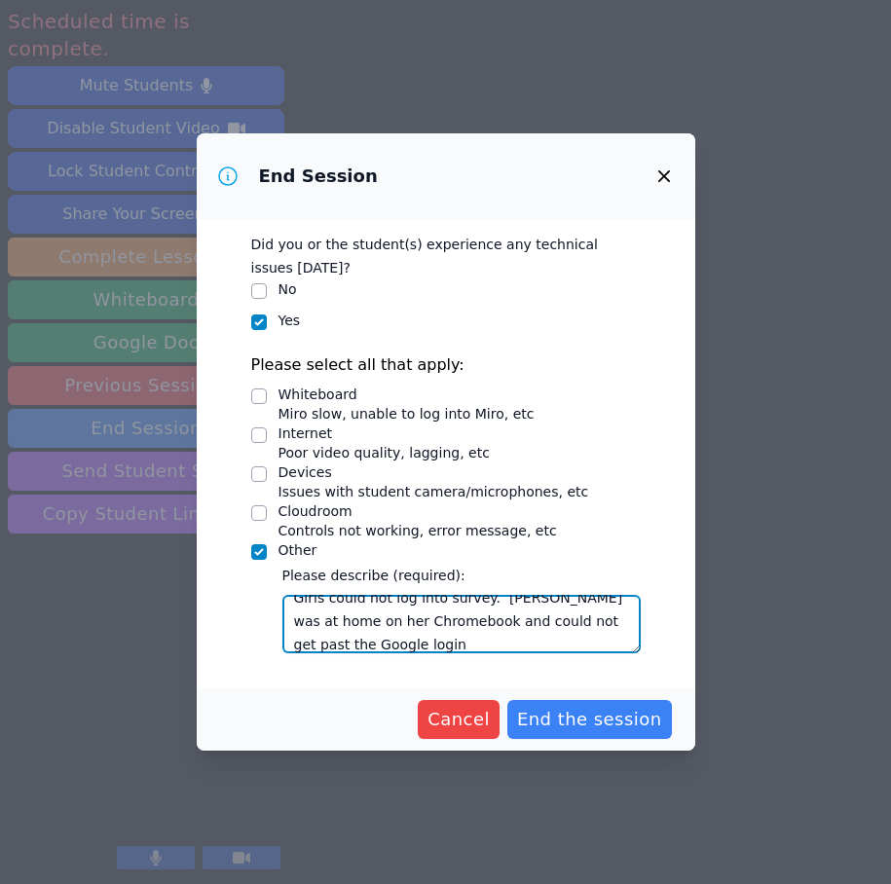
type textarea "Girls could not log into survey. Julieta was at home on her Chromebook and coul…"
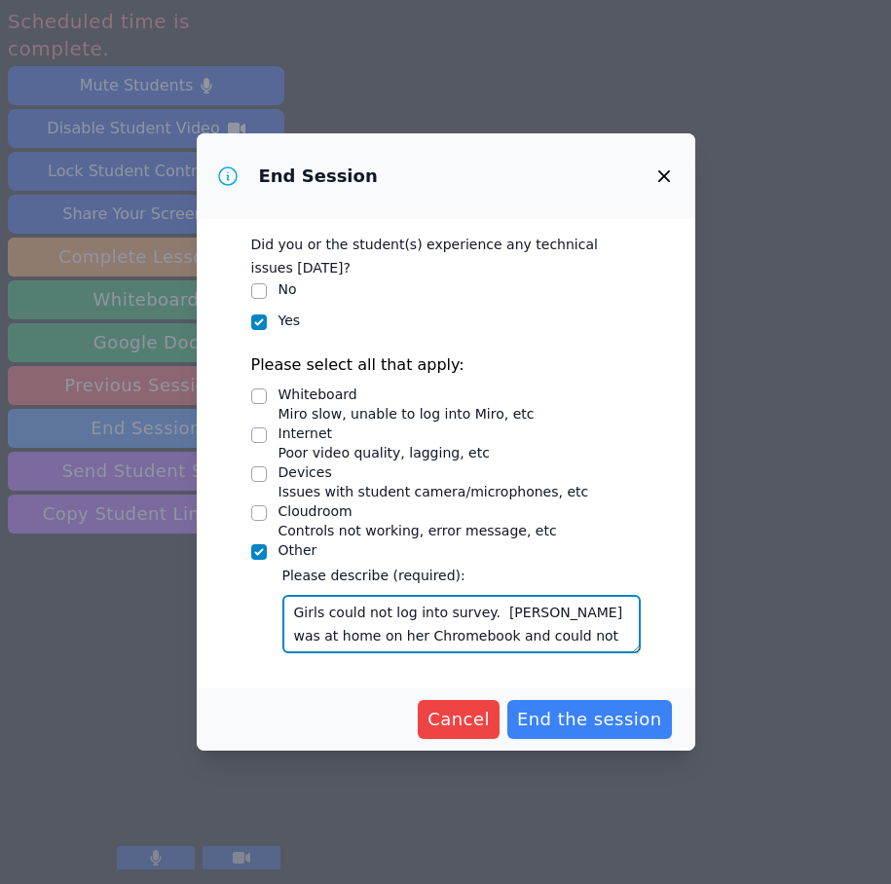
drag, startPoint x: 523, startPoint y: 639, endPoint x: 289, endPoint y: 593, distance: 238.2
click at [289, 593] on div "Please describe (required): Girls could not log into survey. Julieta was at hom…" at bounding box center [461, 609] width 358 height 90
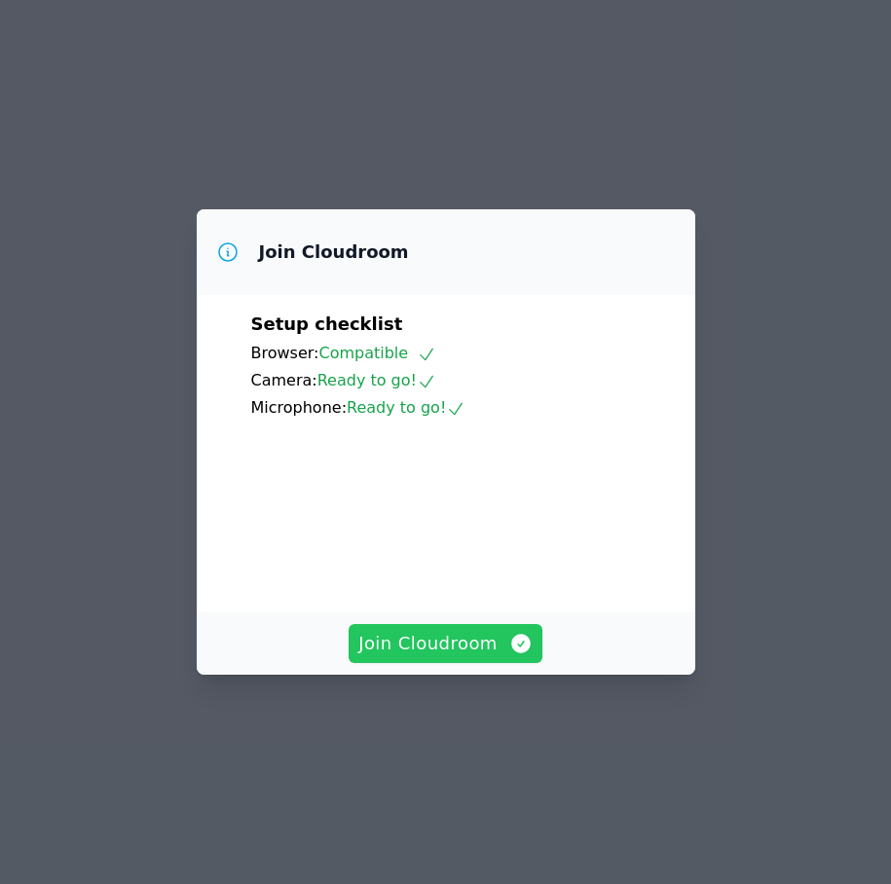
click at [433, 657] on span "Join Cloudroom" at bounding box center [445, 643] width 174 height 27
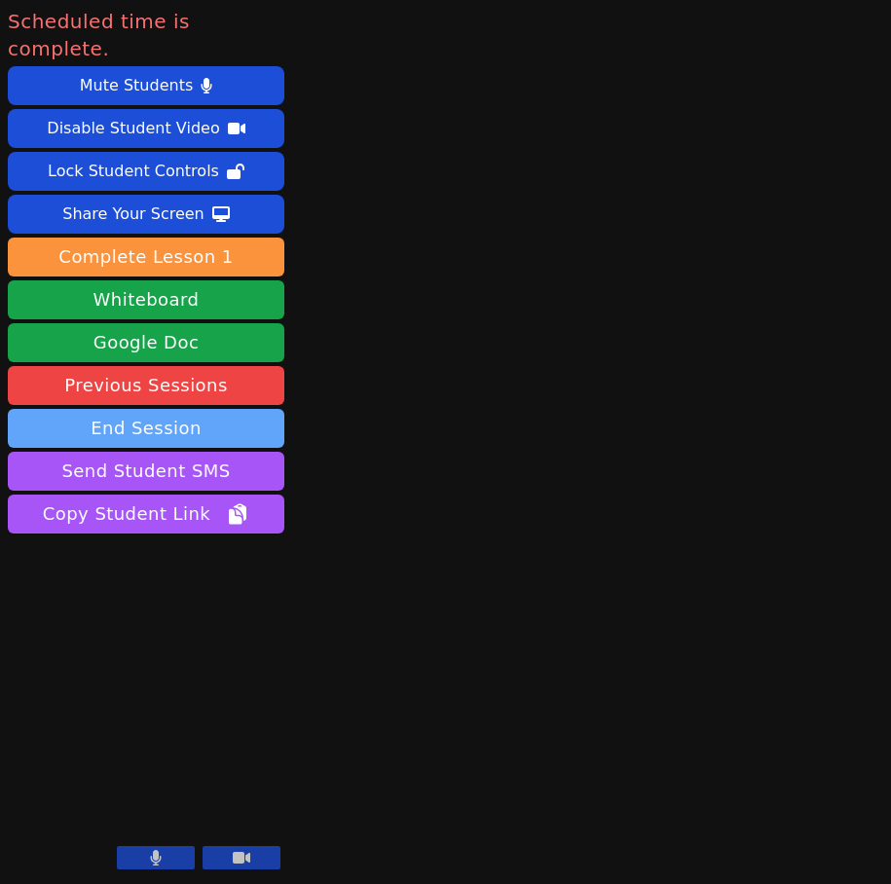
click at [179, 409] on button "End Session" at bounding box center [146, 428] width 277 height 39
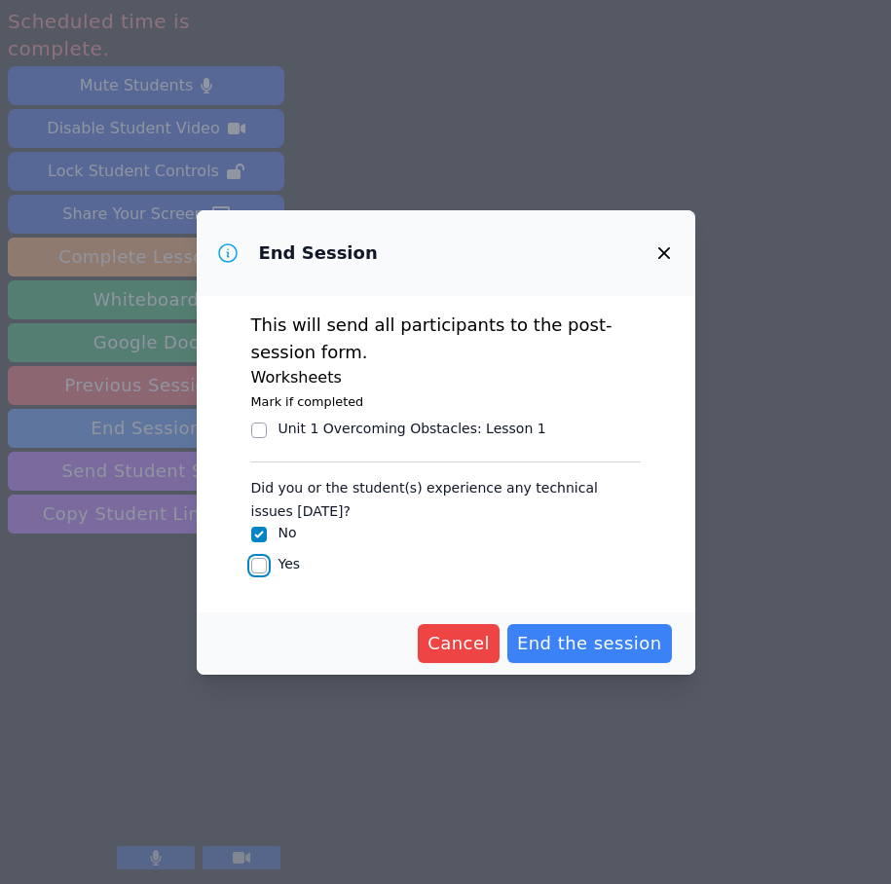
click at [255, 566] on input "Yes" at bounding box center [259, 566] width 16 height 16
checkbox input "true"
checkbox input "false"
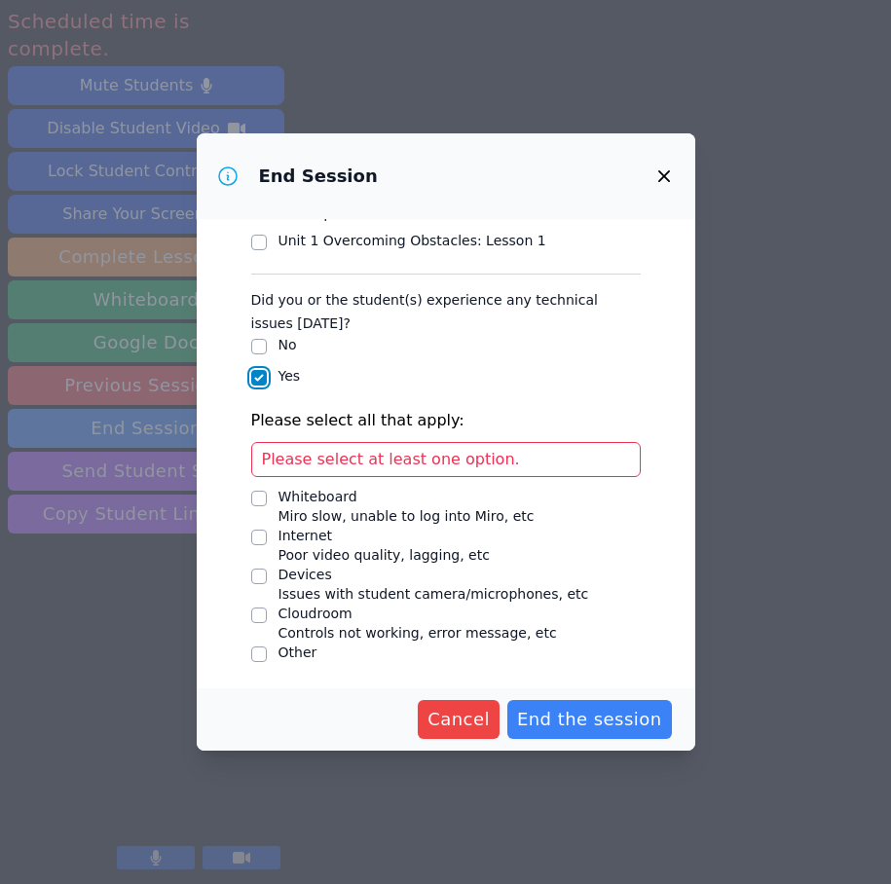
scroll to position [112, 0]
click at [258, 654] on input "Other" at bounding box center [259, 654] width 16 height 16
checkbox input "true"
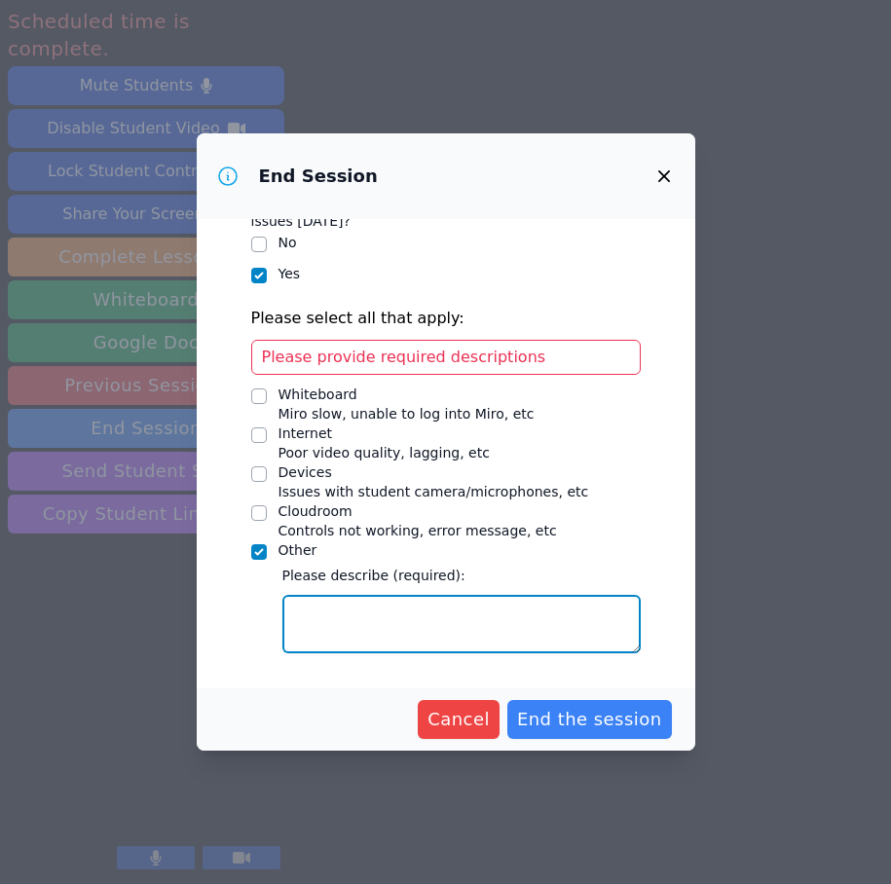
paste textarea "Girls could not log into survey. Julieta was at home on her Chromebook and coul…"
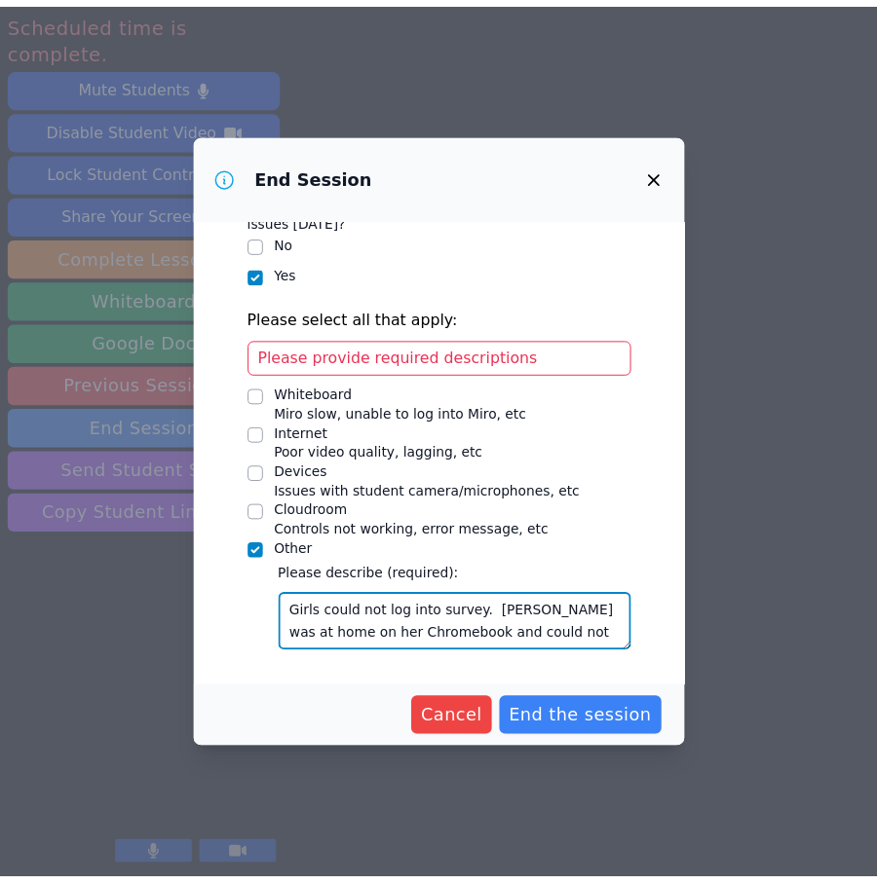
scroll to position [167, 0]
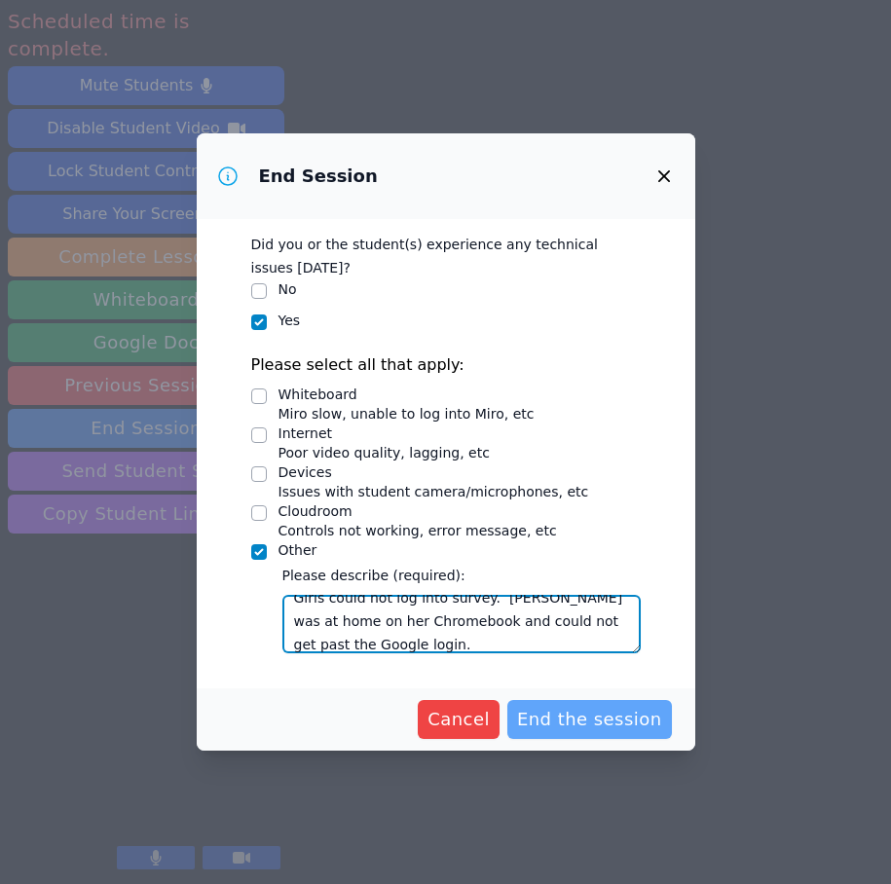
type textarea "Girls could not log into survey. Julieta was at home on her Chromebook and coul…"
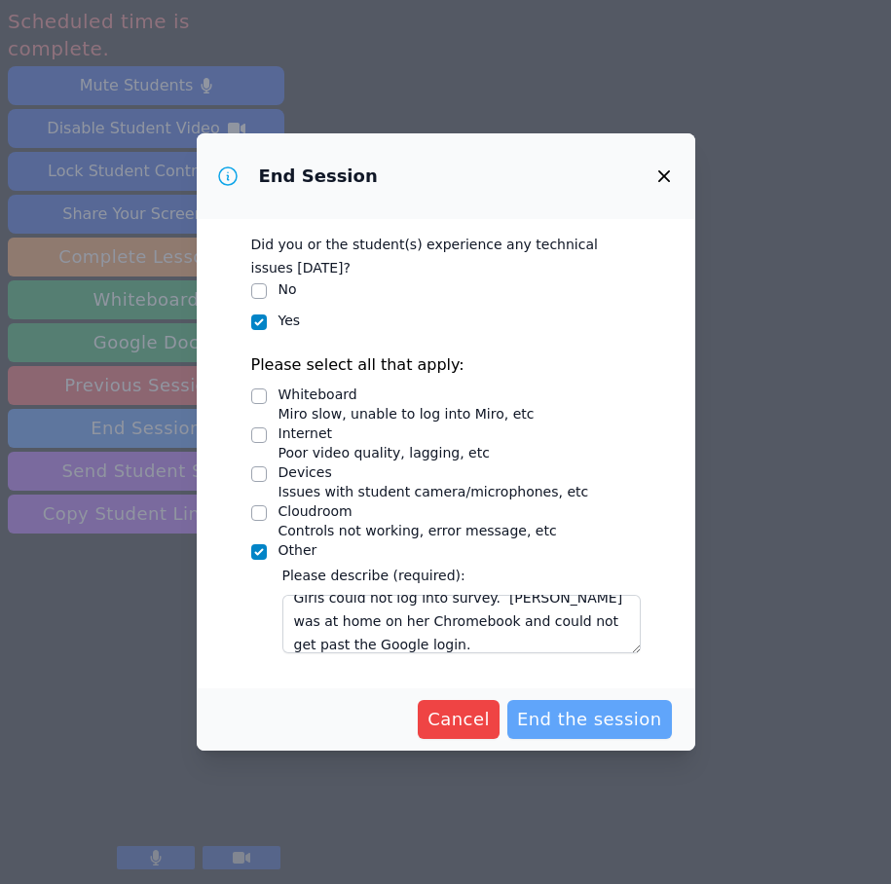
click at [614, 711] on span "End the session" at bounding box center [589, 719] width 145 height 27
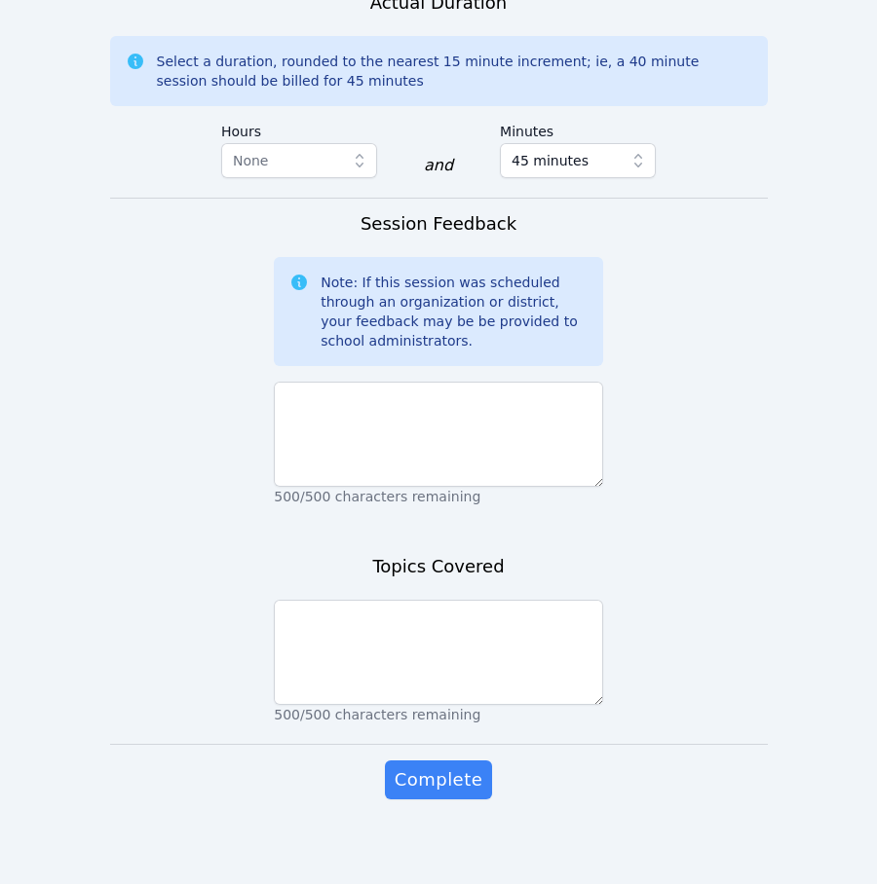
scroll to position [1658, 0]
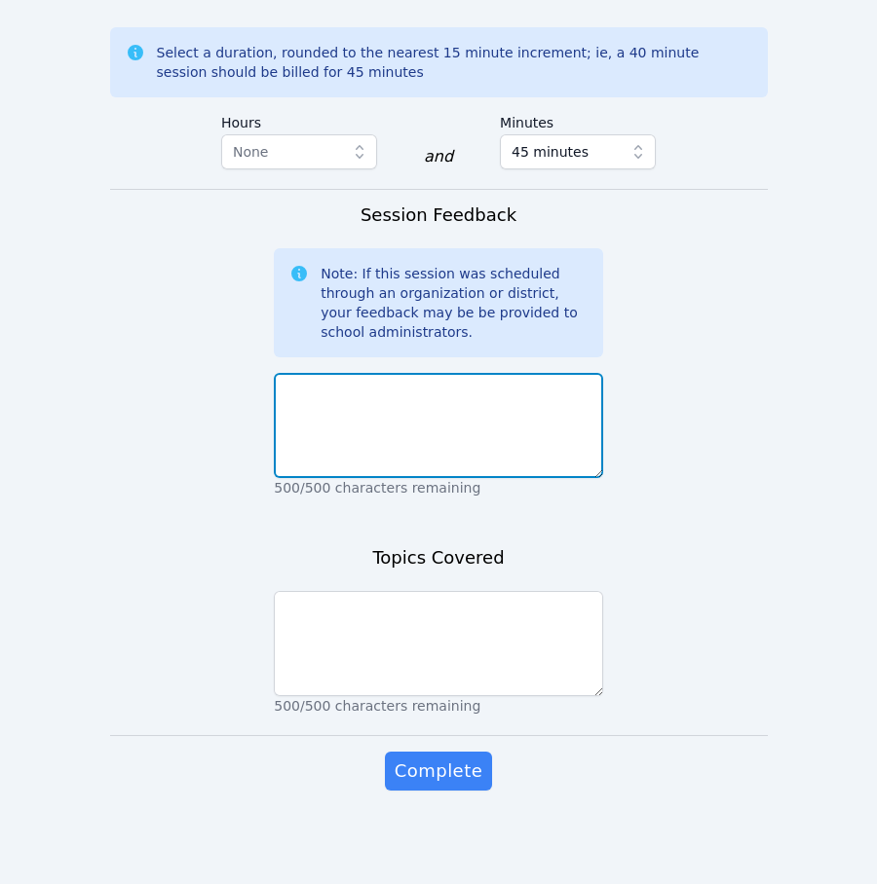
click at [464, 415] on textarea at bounding box center [438, 425] width 329 height 105
paste textarea "Girls could not log into survey. Julieta was at home on her Chromebook and coul…"
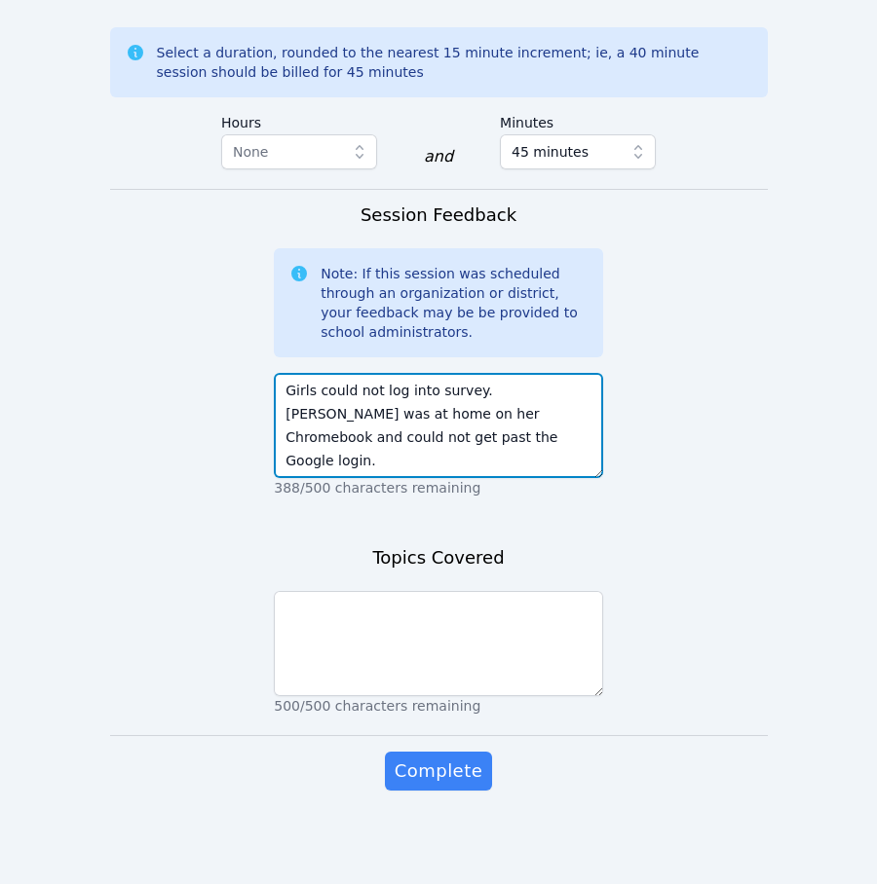
click at [281, 384] on textarea "Girls could not log into survey. Julieta was at home on her Chromebook and coul…" at bounding box center [438, 425] width 329 height 105
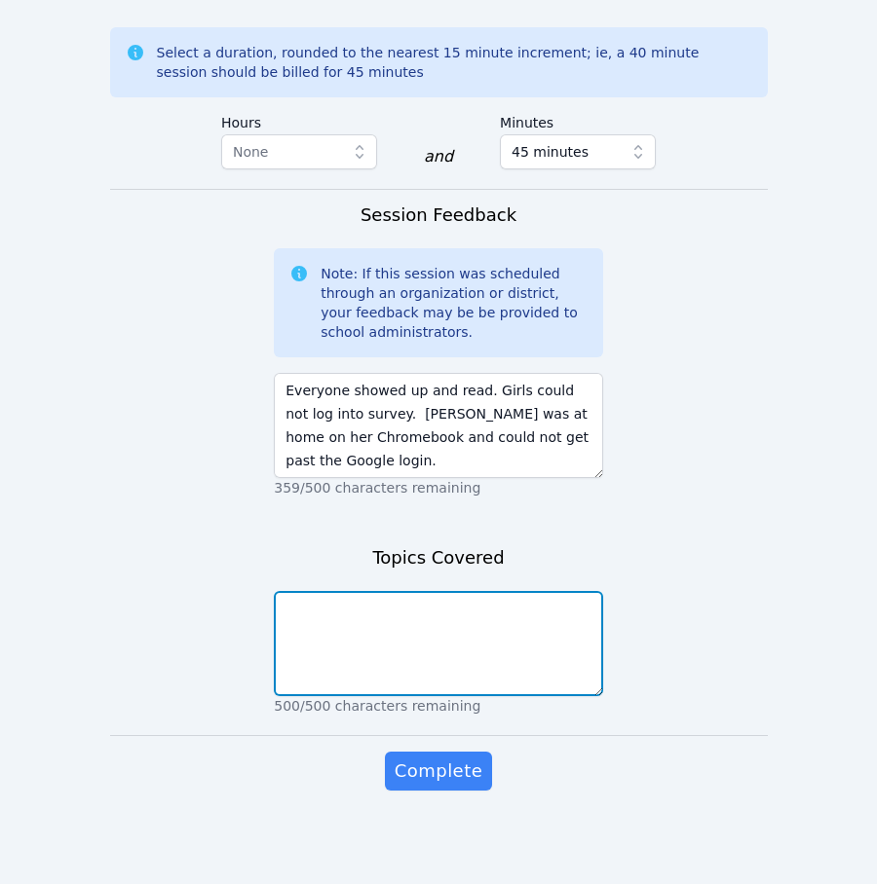
click at [431, 634] on textarea at bounding box center [438, 643] width 329 height 105
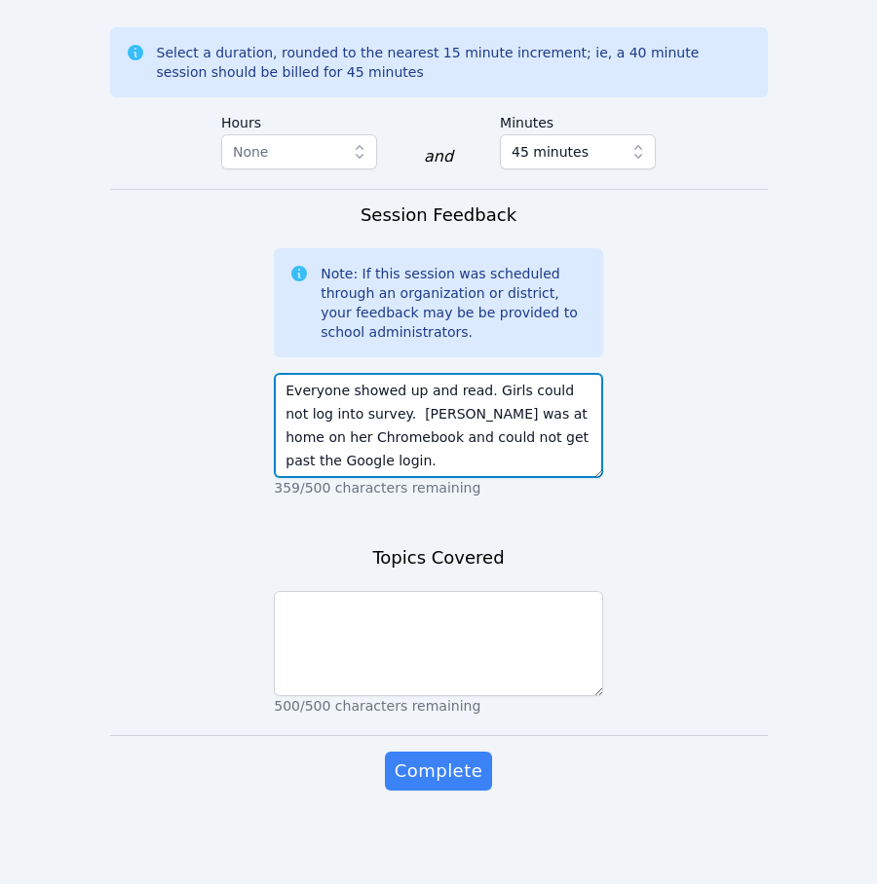
click at [386, 458] on textarea "Everyone showed up and read. Girls could not log into survey. Julieta was at ho…" at bounding box center [438, 425] width 329 height 105
type textarea "Everyone showed up and read. Girls could not log into survey. Julieta was at ho…"
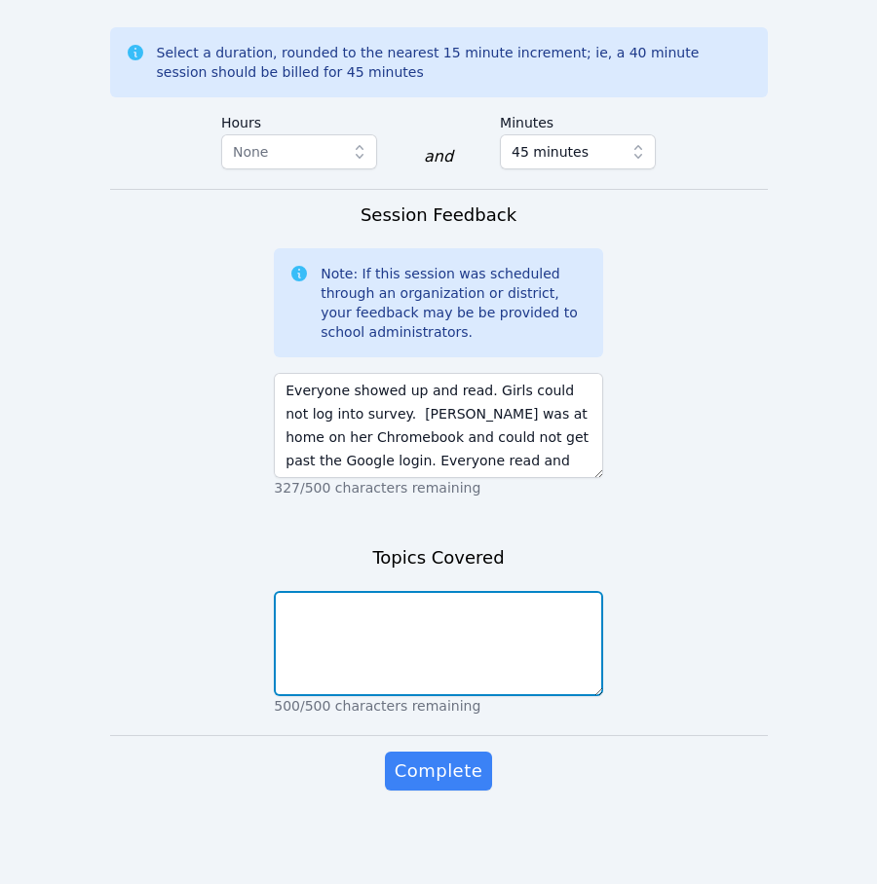
click at [364, 619] on textarea at bounding box center [438, 643] width 329 height 105
click at [397, 633] on textarea "Today we did Computer troubleshooting trying to take the survey see notes above" at bounding box center [438, 643] width 329 height 105
click at [542, 644] on textarea "Today we did Computer troubleshooting trying to take the survey, see notes above" at bounding box center [438, 643] width 329 height 105
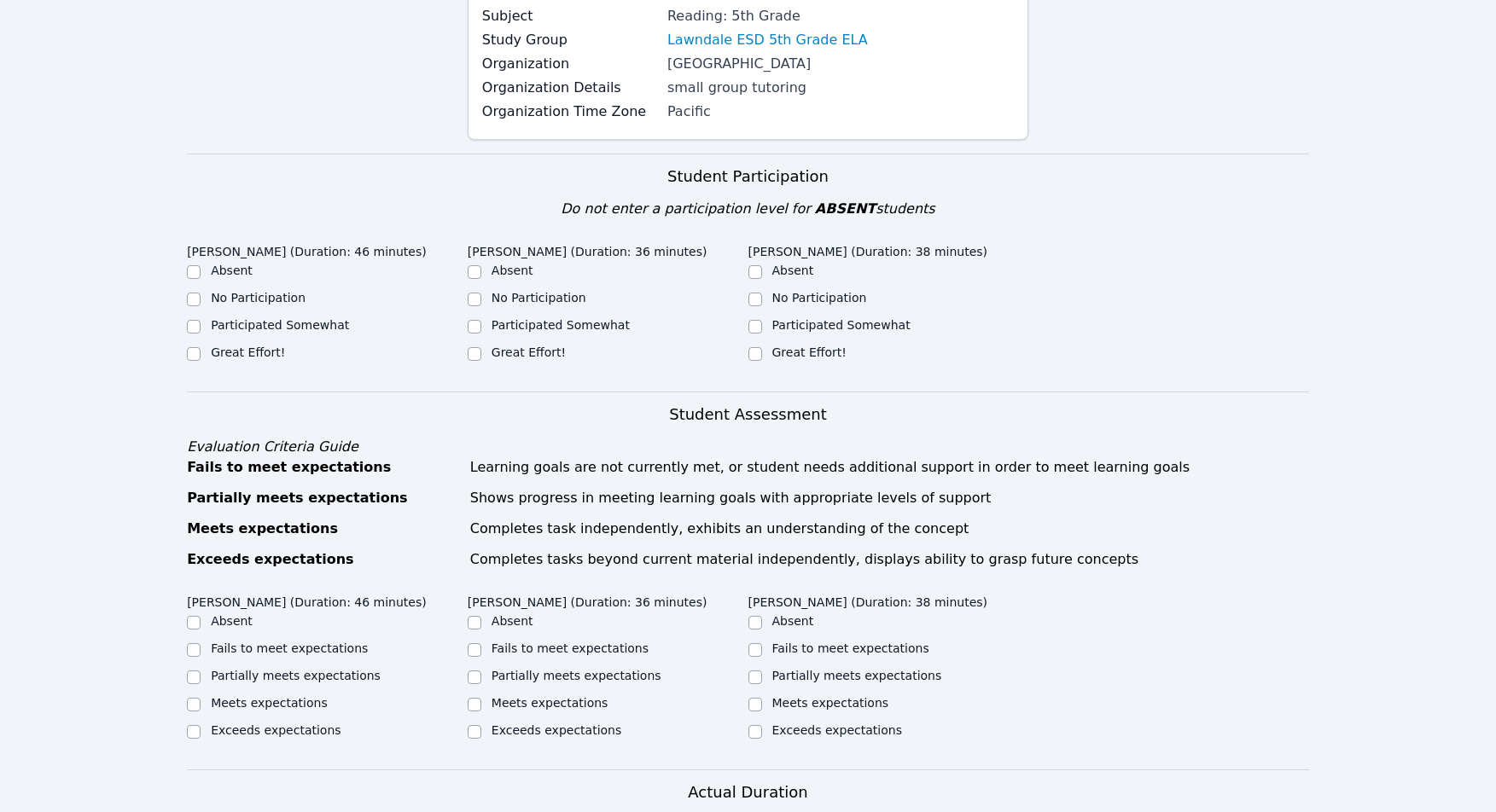
scroll to position [307, 0]
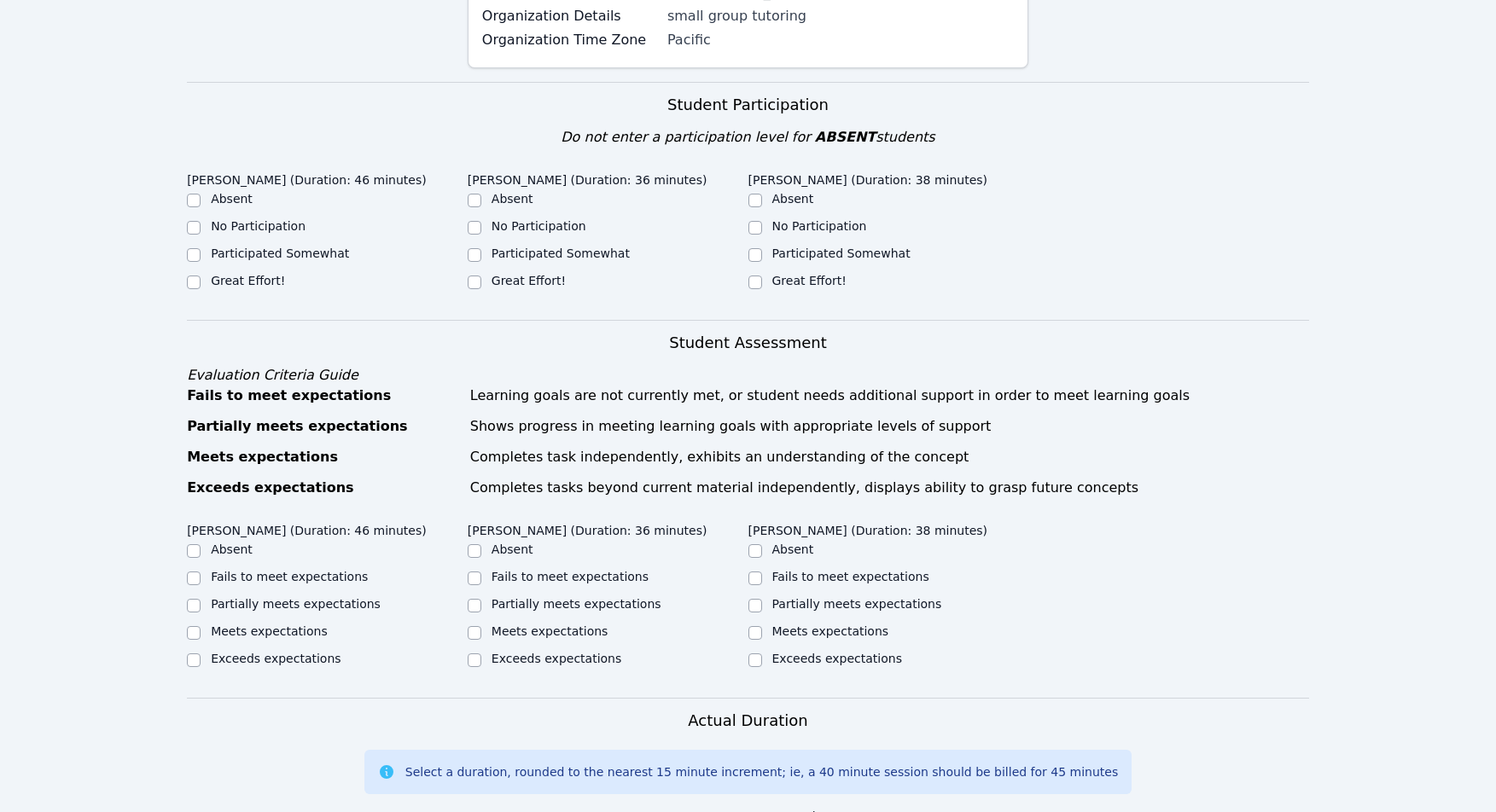
type textarea "Today we did Computer troubleshooting trying to take the survey, see notes abov…"
click at [190, 279] on input "Great Effort!" at bounding box center [194, 283] width 14 height 14
checkbox input "true"
click at [479, 278] on input "Great Effort!" at bounding box center [475, 283] width 14 height 14
checkbox input "true"
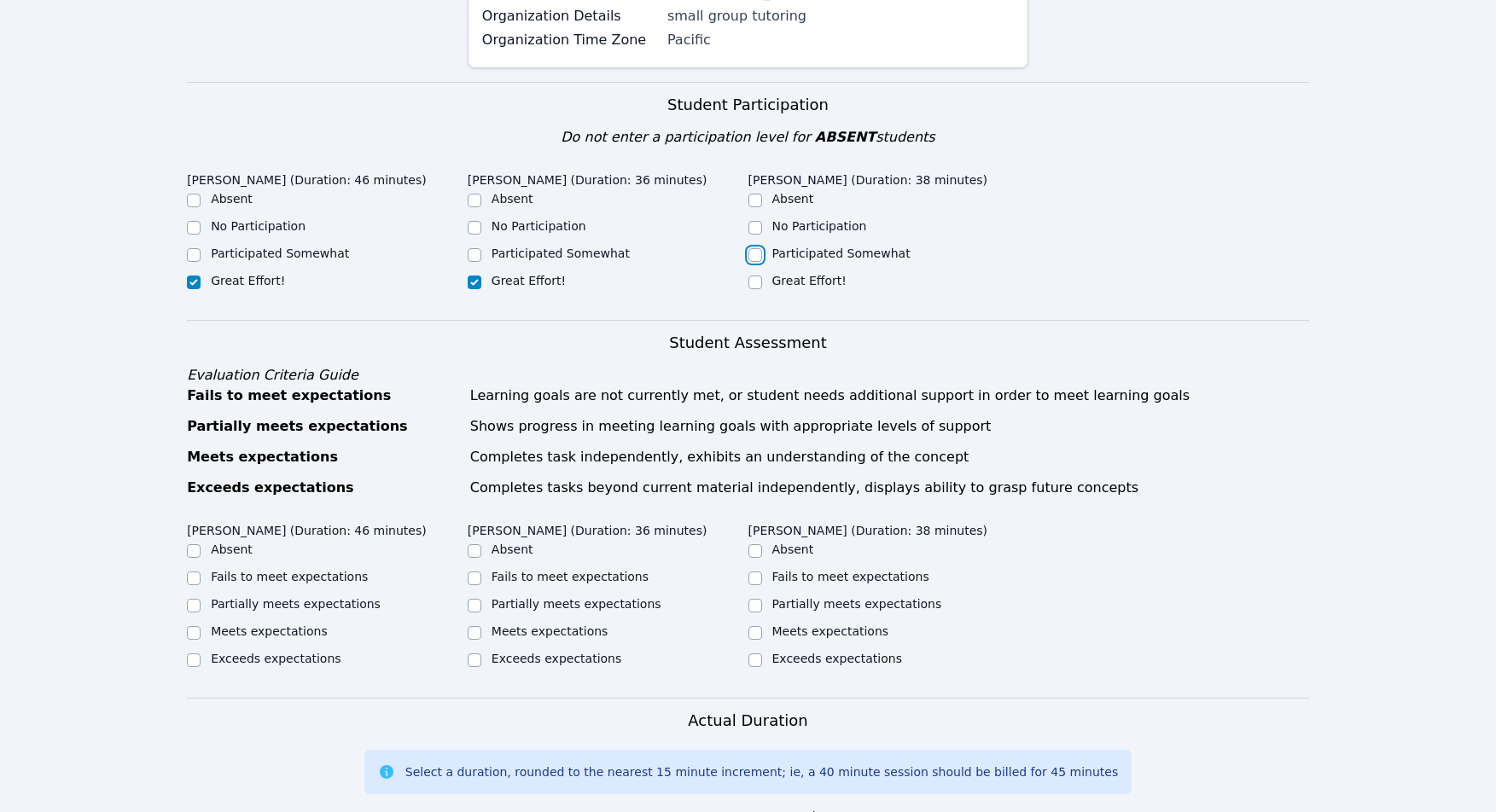
drag, startPoint x: 754, startPoint y: 249, endPoint x: 940, endPoint y: 235, distance: 186.5
click at [754, 249] on input "Participated Somewhat" at bounding box center [755, 255] width 14 height 14
checkbox input "true"
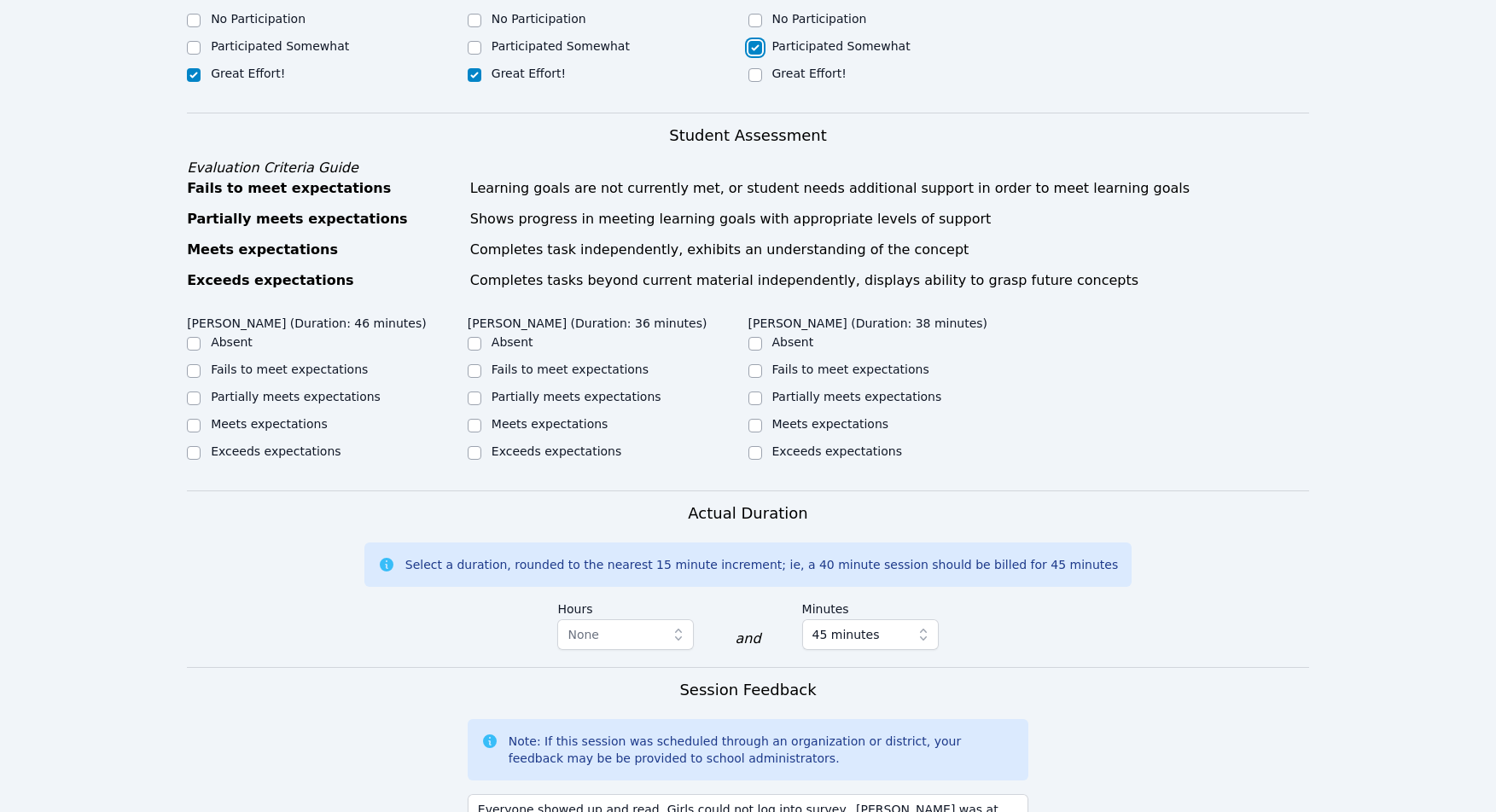
scroll to position [583, 0]
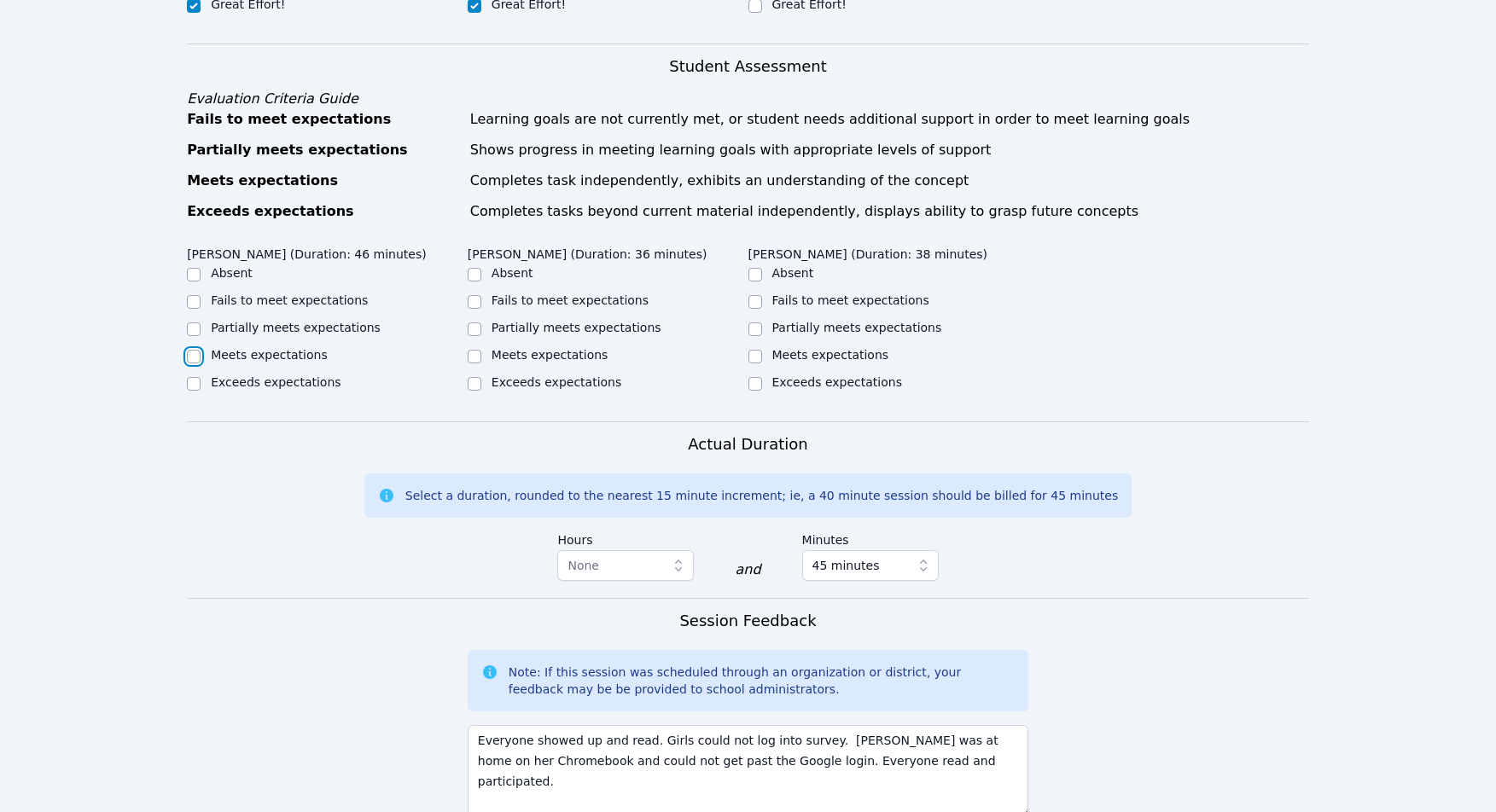
drag, startPoint x: 193, startPoint y: 350, endPoint x: 219, endPoint y: 354, distance: 26.3
click at [194, 350] on input "Meets expectations" at bounding box center [194, 357] width 14 height 14
checkbox input "true"
drag, startPoint x: 476, startPoint y: 354, endPoint x: 488, endPoint y: 354, distance: 12.0
click at [477, 354] on input "Meets expectations" at bounding box center [475, 357] width 14 height 14
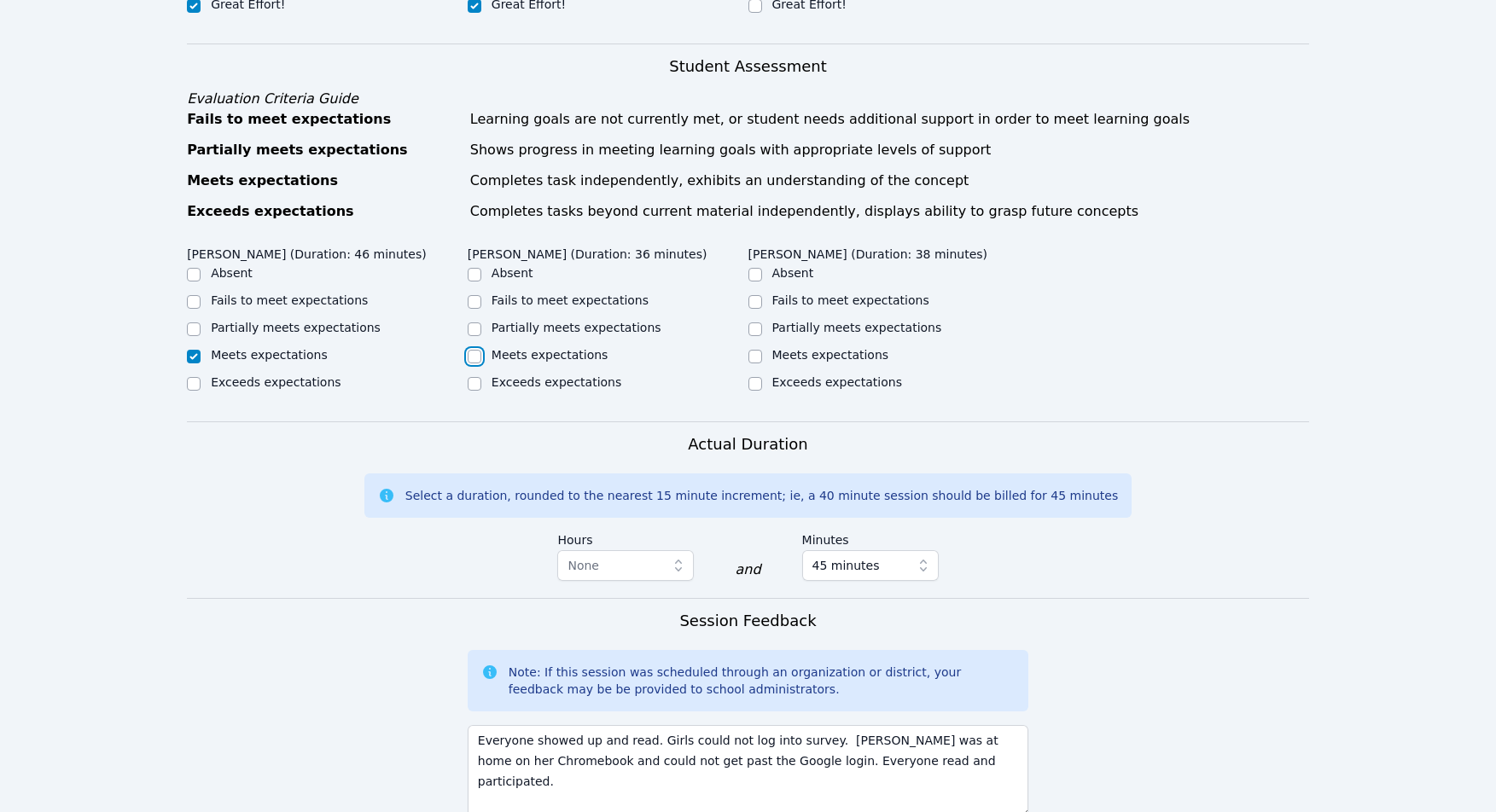
checkbox input "true"
click at [753, 319] on div at bounding box center [755, 328] width 14 height 20
click at [750, 328] on input "Partially meets expectations" at bounding box center [755, 329] width 14 height 14
checkbox input "true"
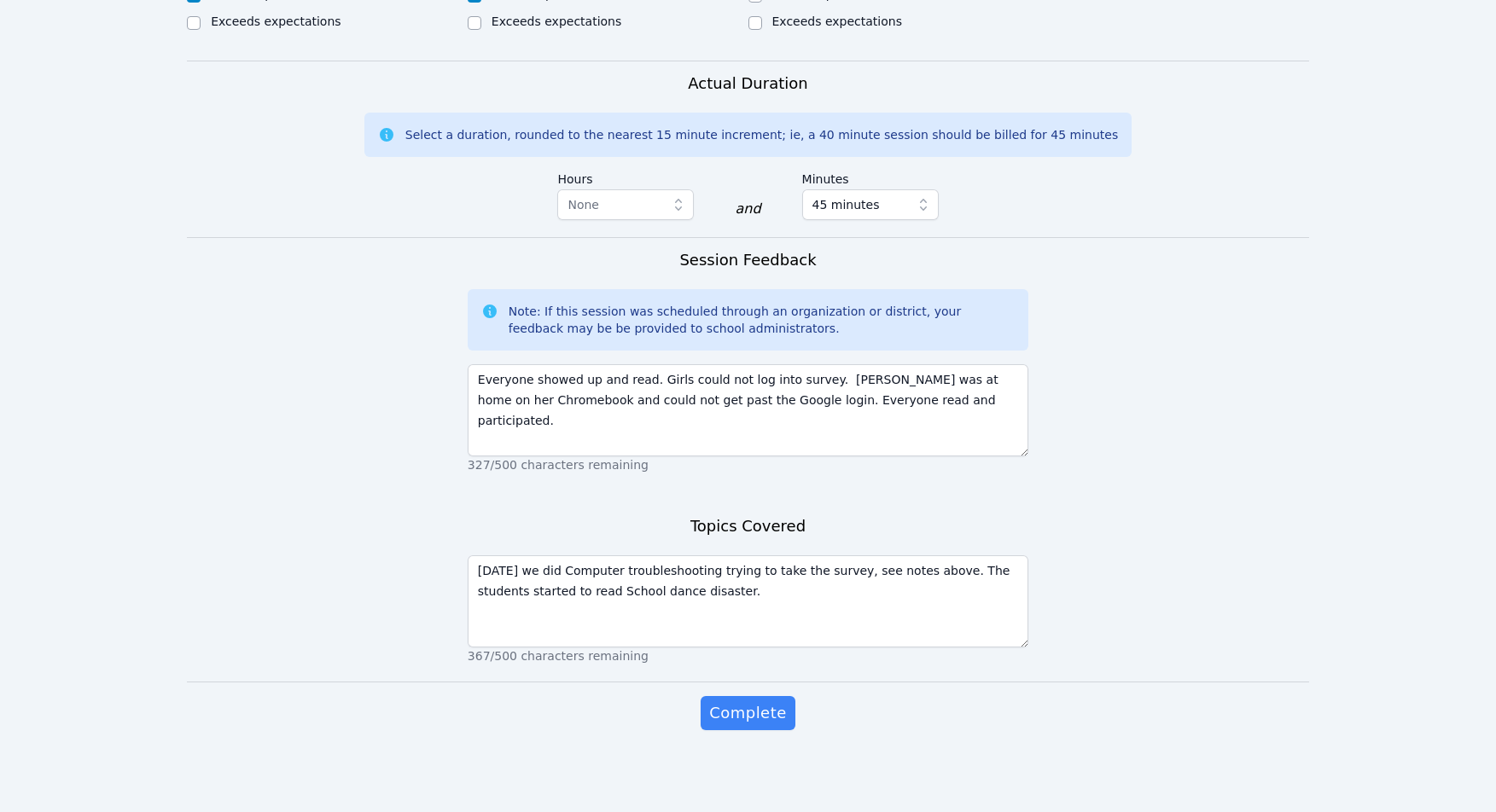
scroll to position [916, 0]
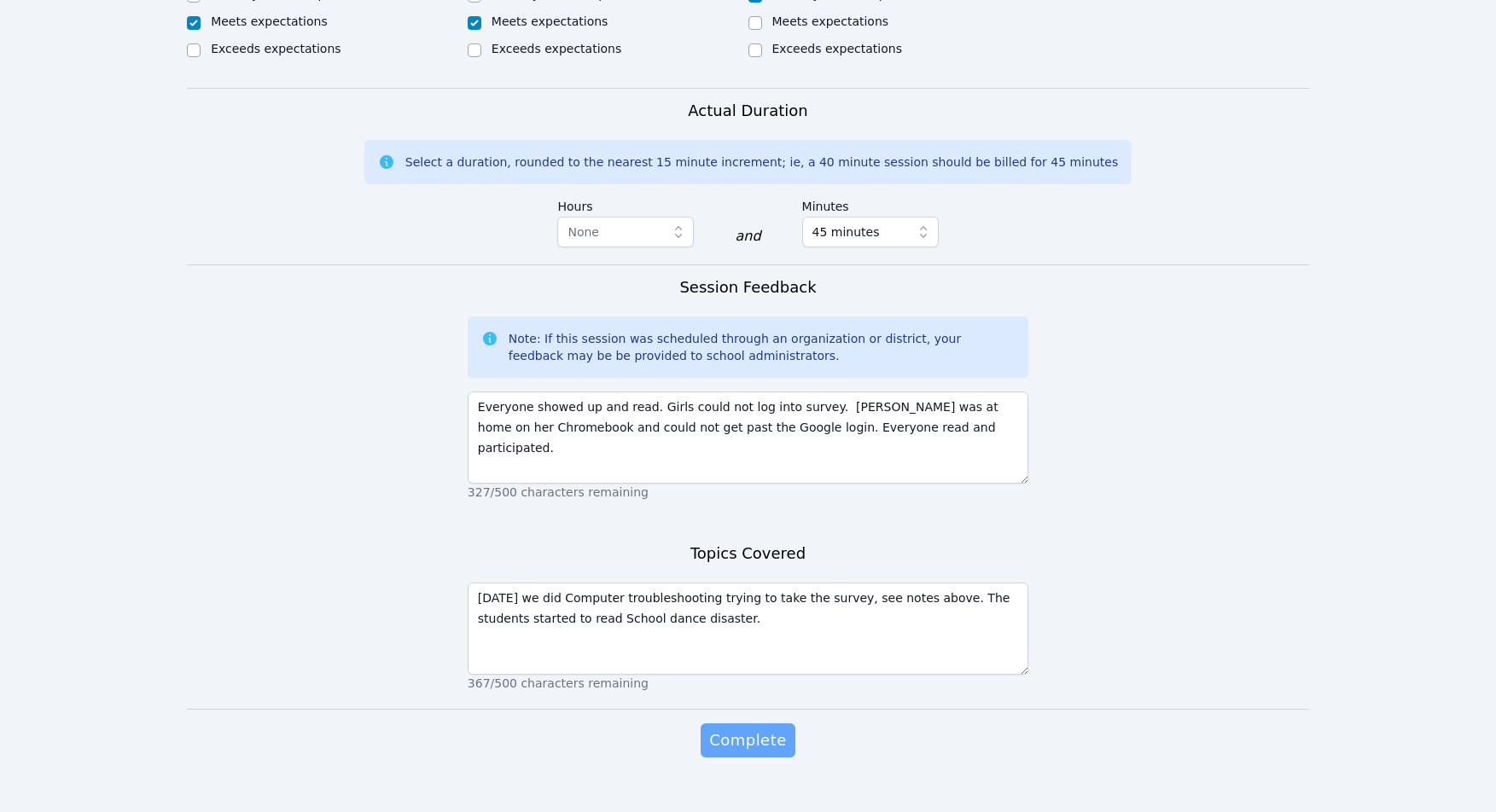
click at [743, 740] on span "Complete" at bounding box center [748, 740] width 77 height 24
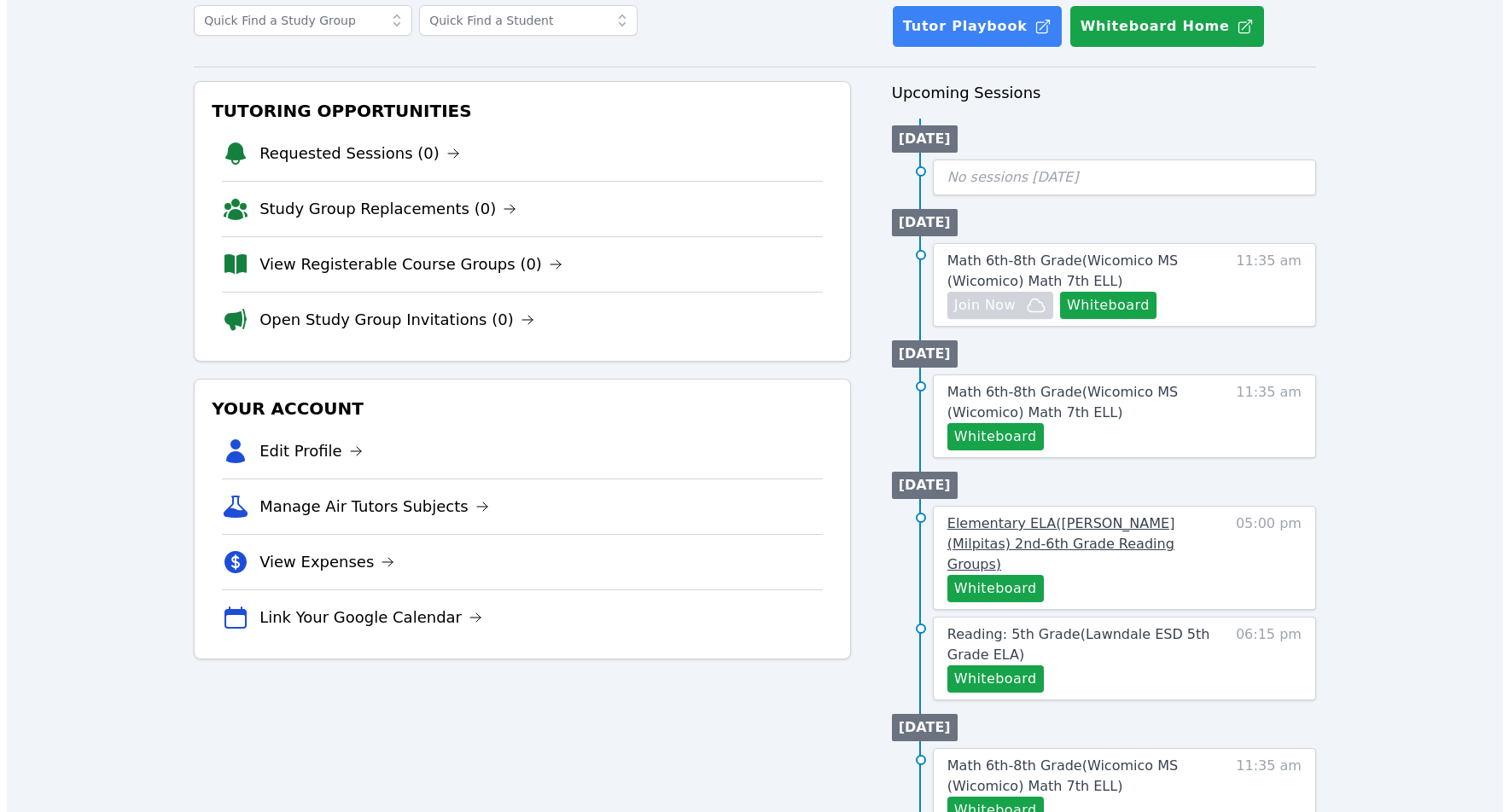
scroll to position [315, 0]
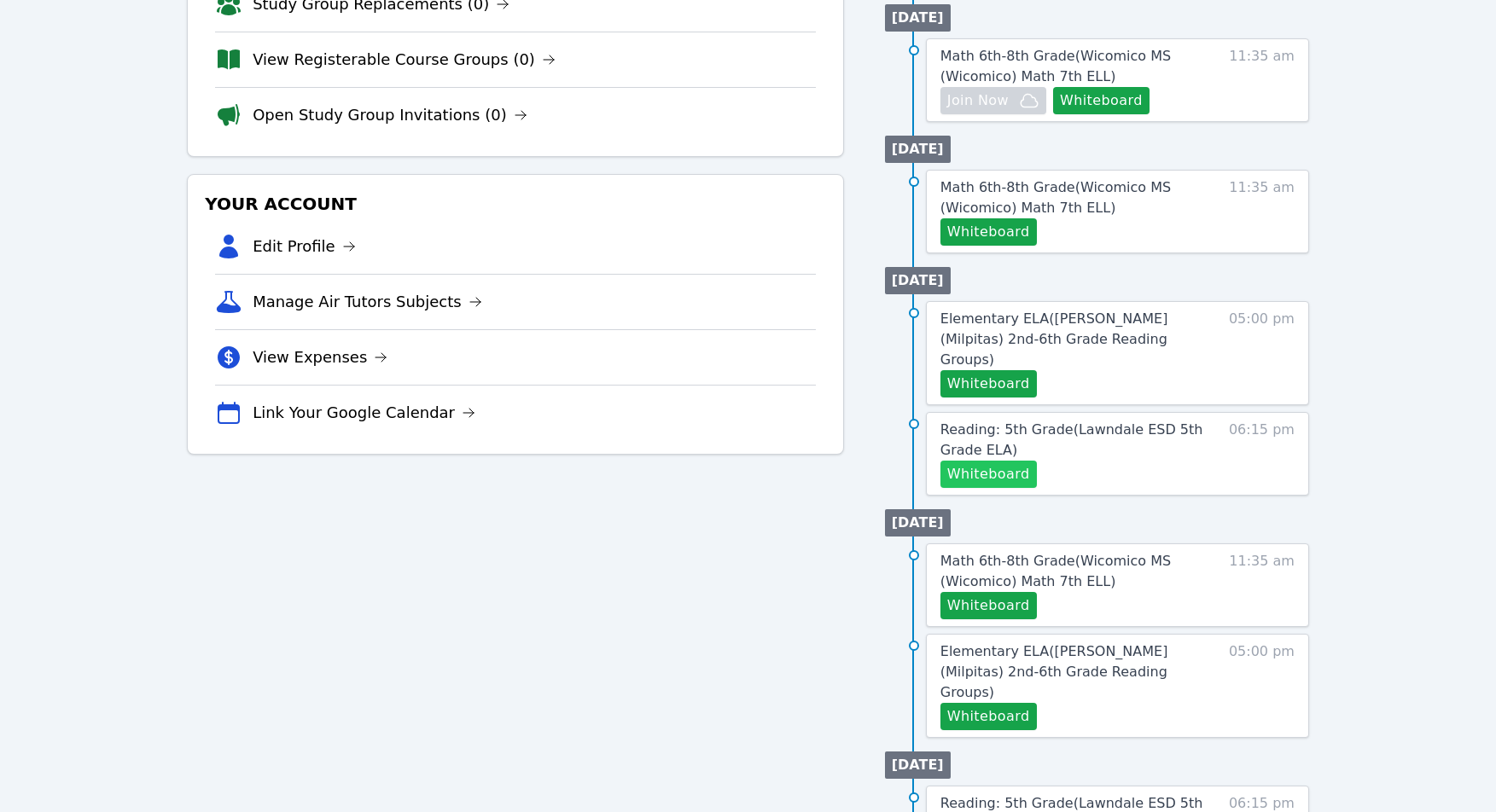
click at [1014, 461] on button "Whiteboard" at bounding box center [989, 474] width 96 height 27
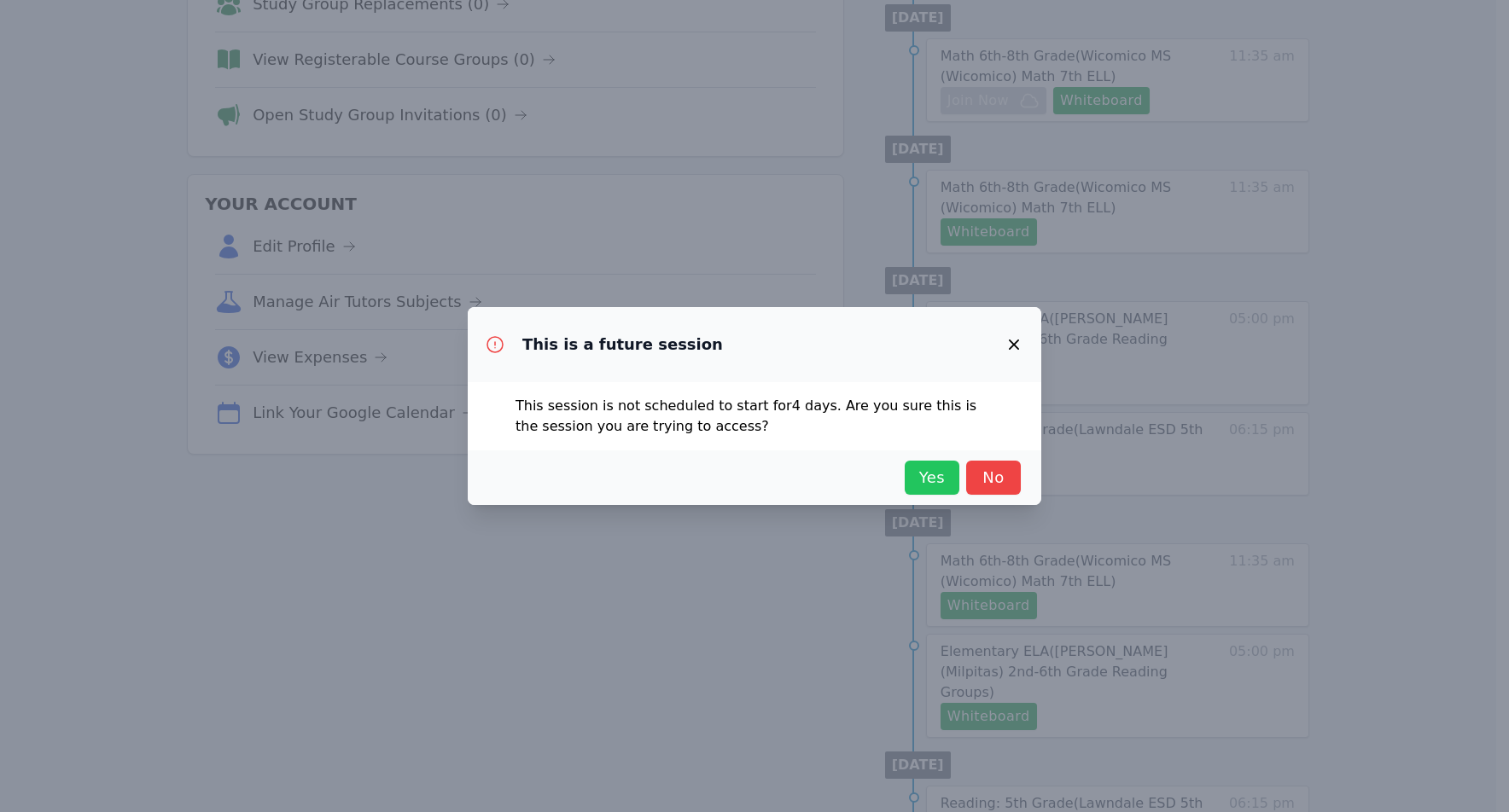
click at [935, 470] on span "Yes" at bounding box center [932, 477] width 38 height 24
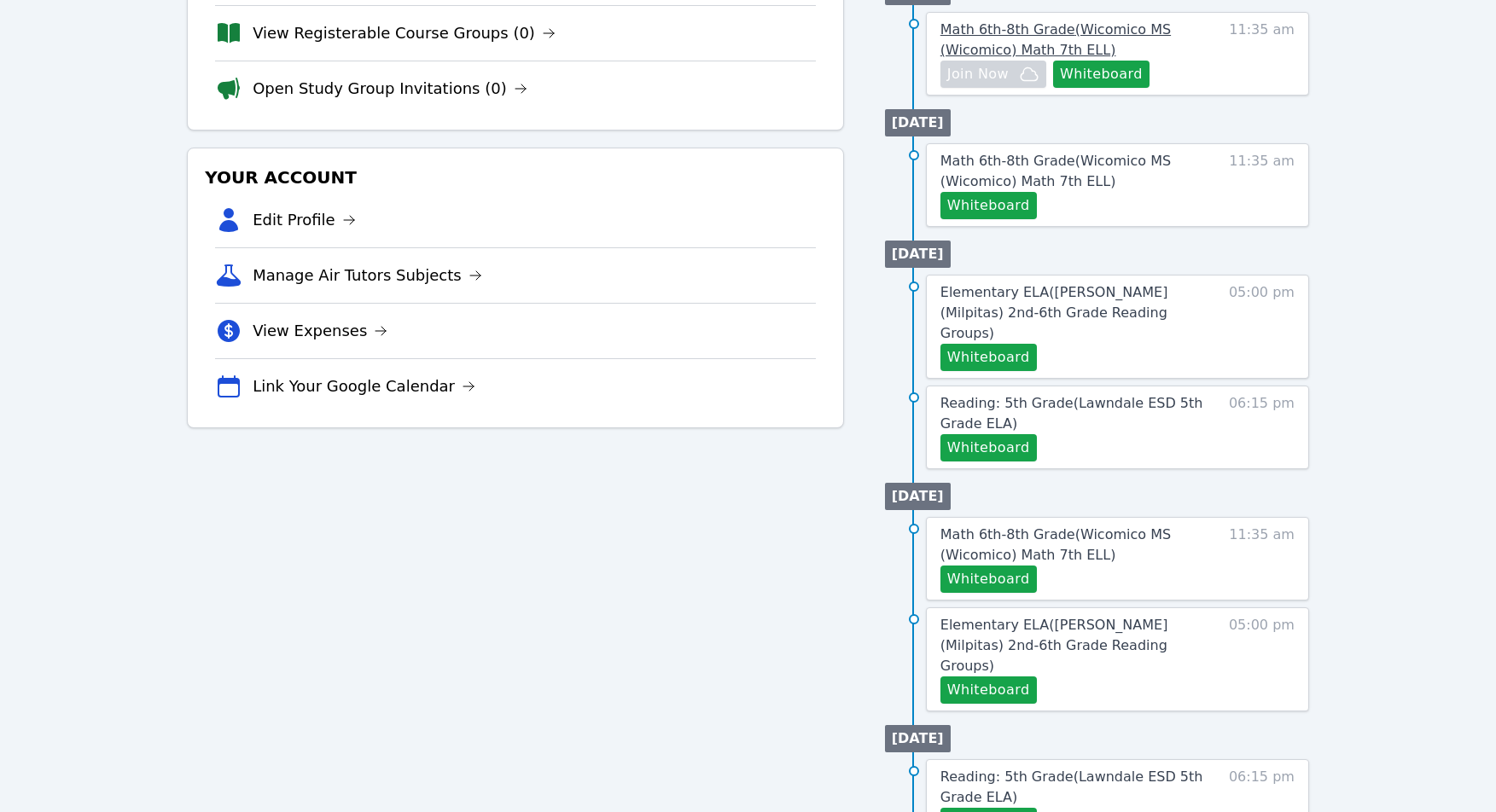
scroll to position [367, 0]
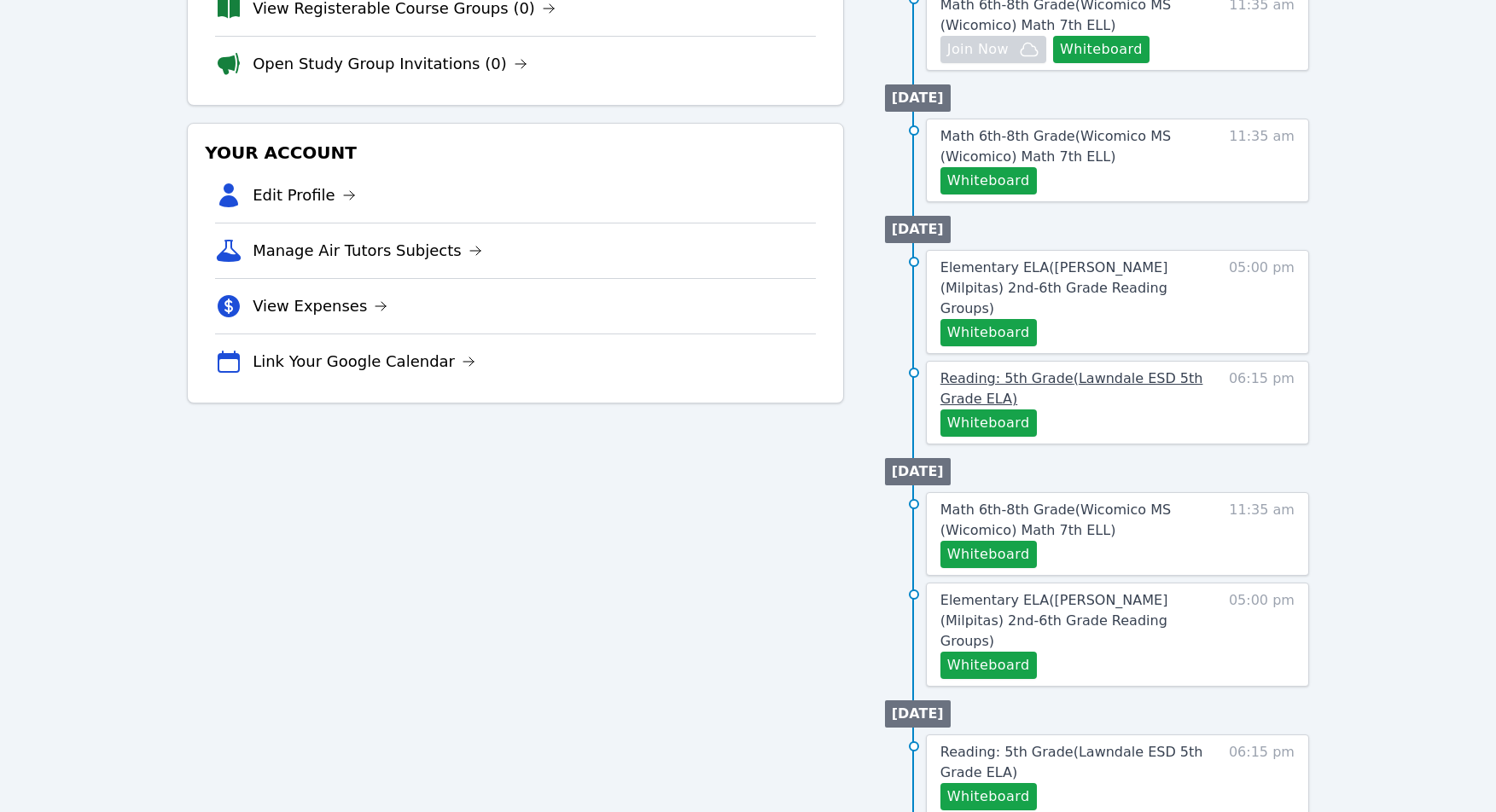
click at [1057, 371] on span "Reading: 5th Grade ( Lawndale ESD 5th Grade ELA )" at bounding box center [1072, 389] width 263 height 37
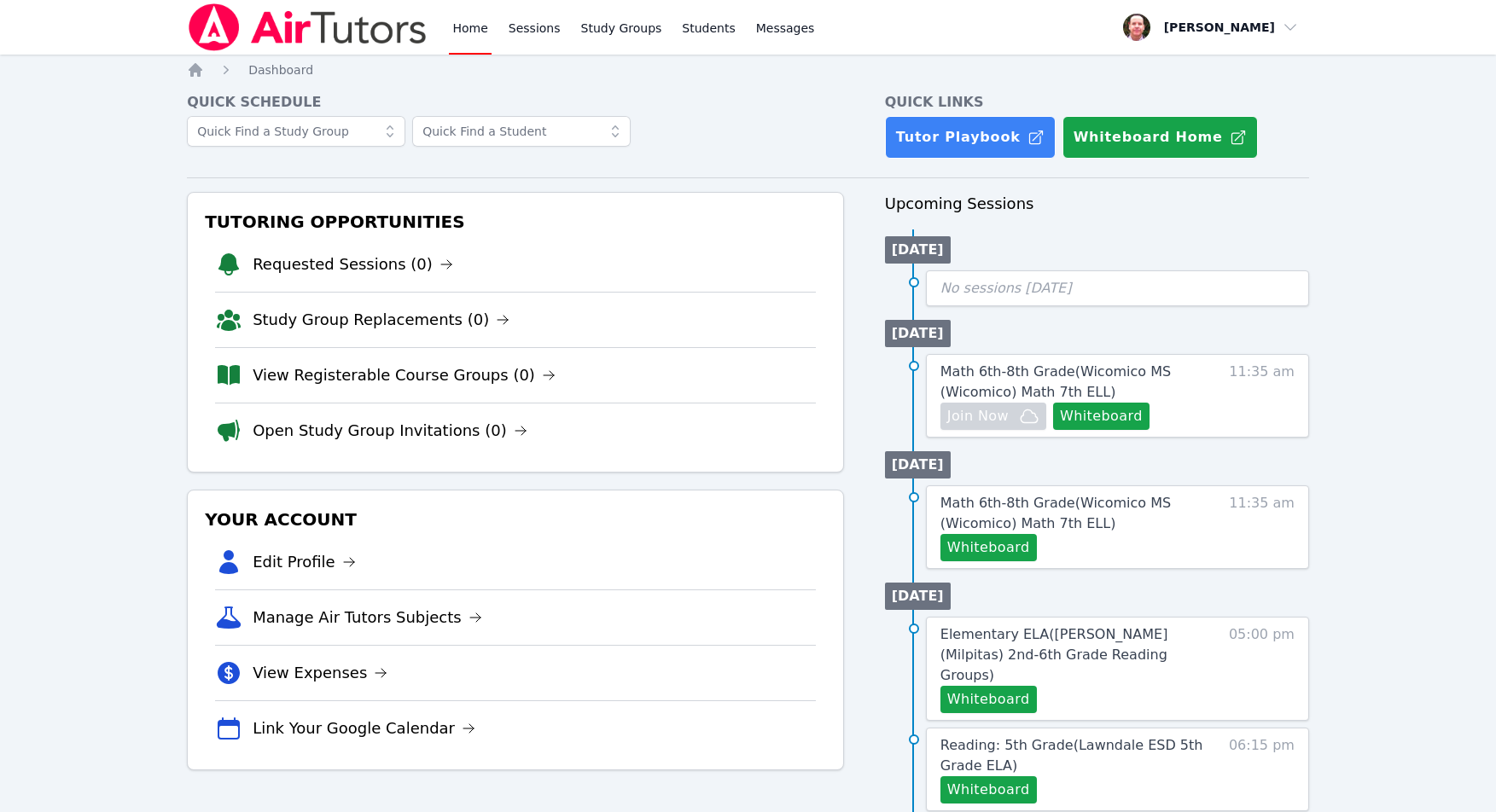
scroll to position [367, 0]
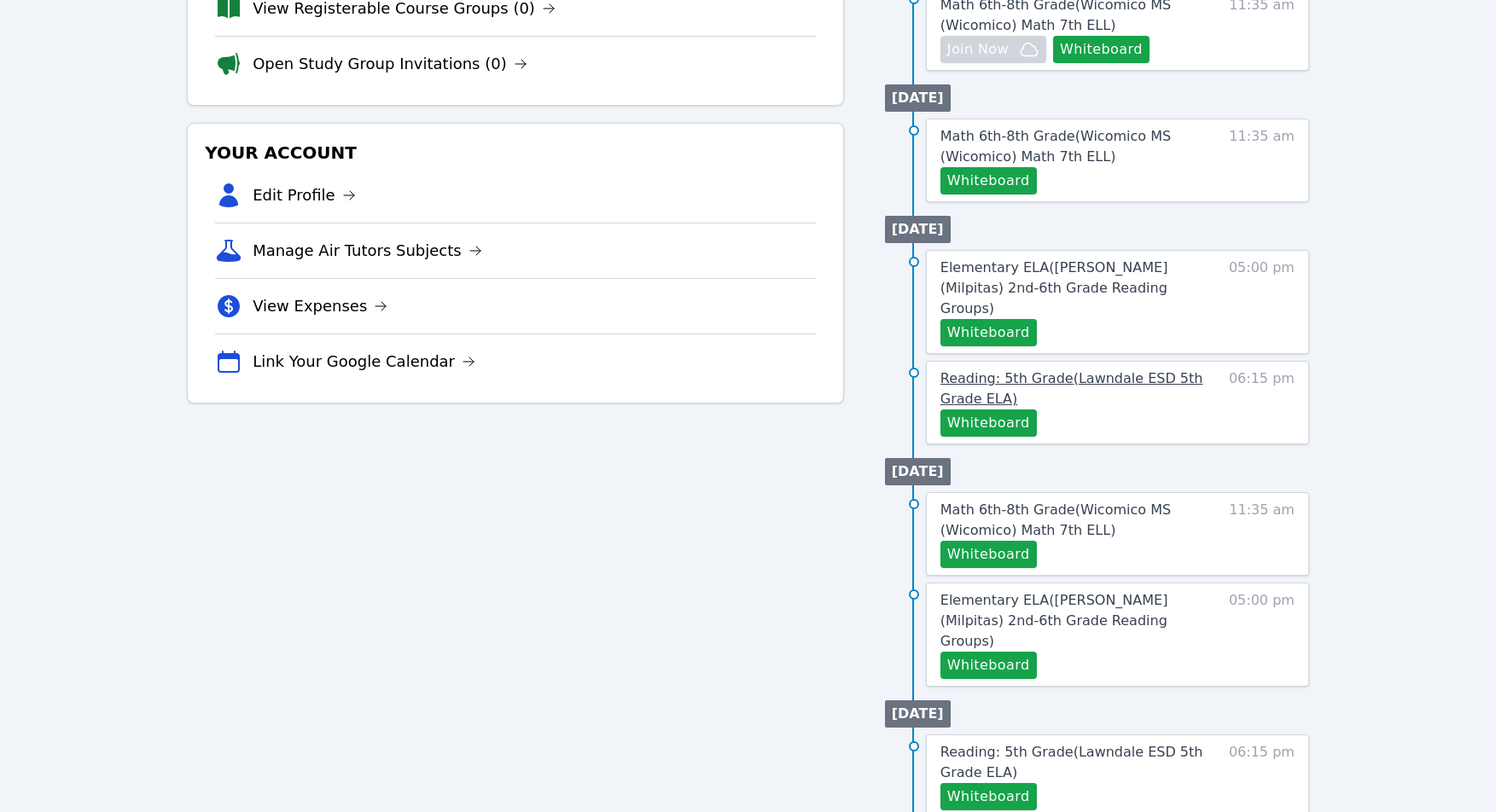
click at [1060, 371] on span "Reading: 5th Grade ( Lawndale ESD 5th Grade ELA )" at bounding box center [1072, 389] width 263 height 37
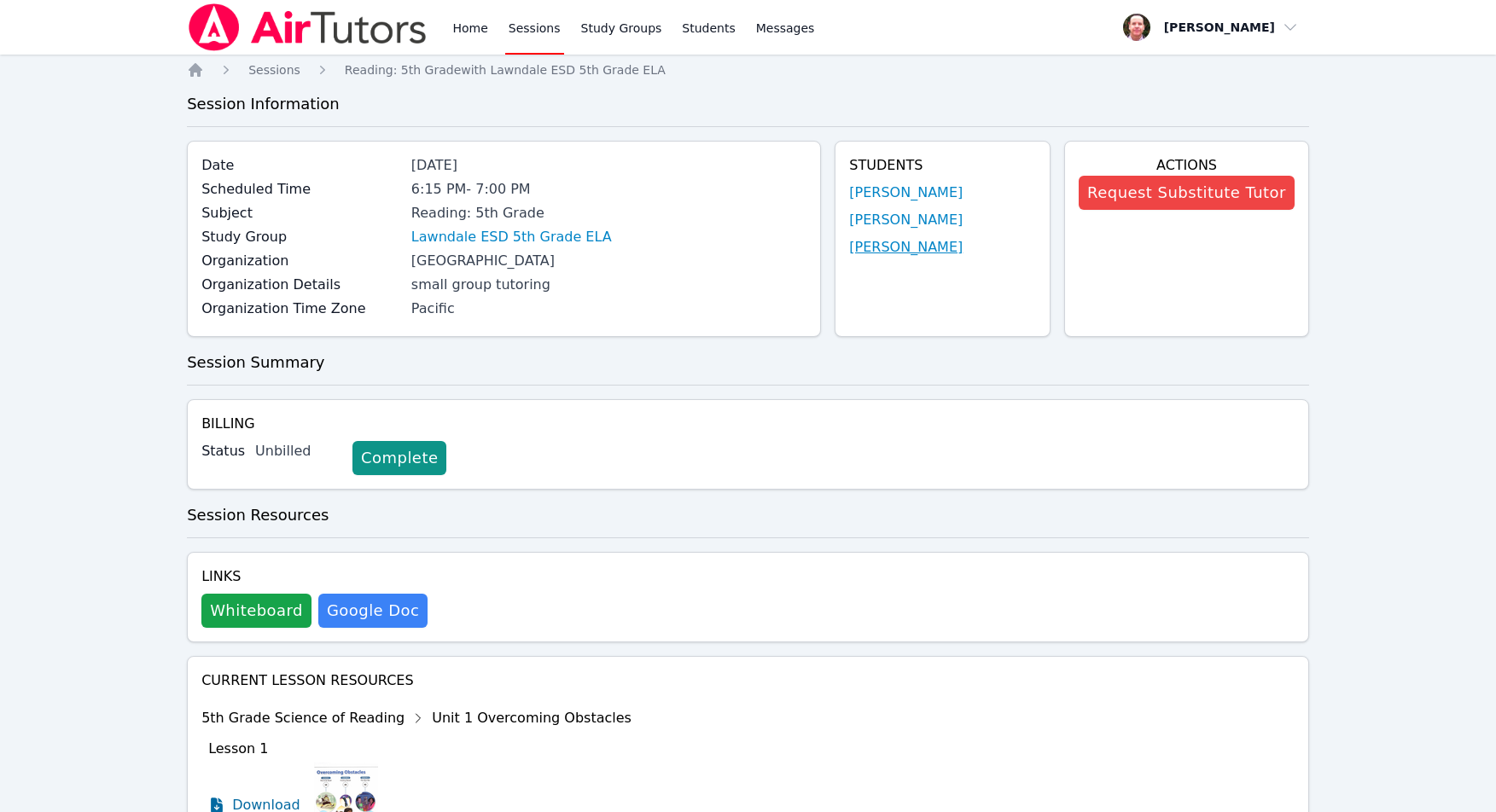
click at [872, 245] on link "Angel Barba" at bounding box center [906, 247] width 114 height 20
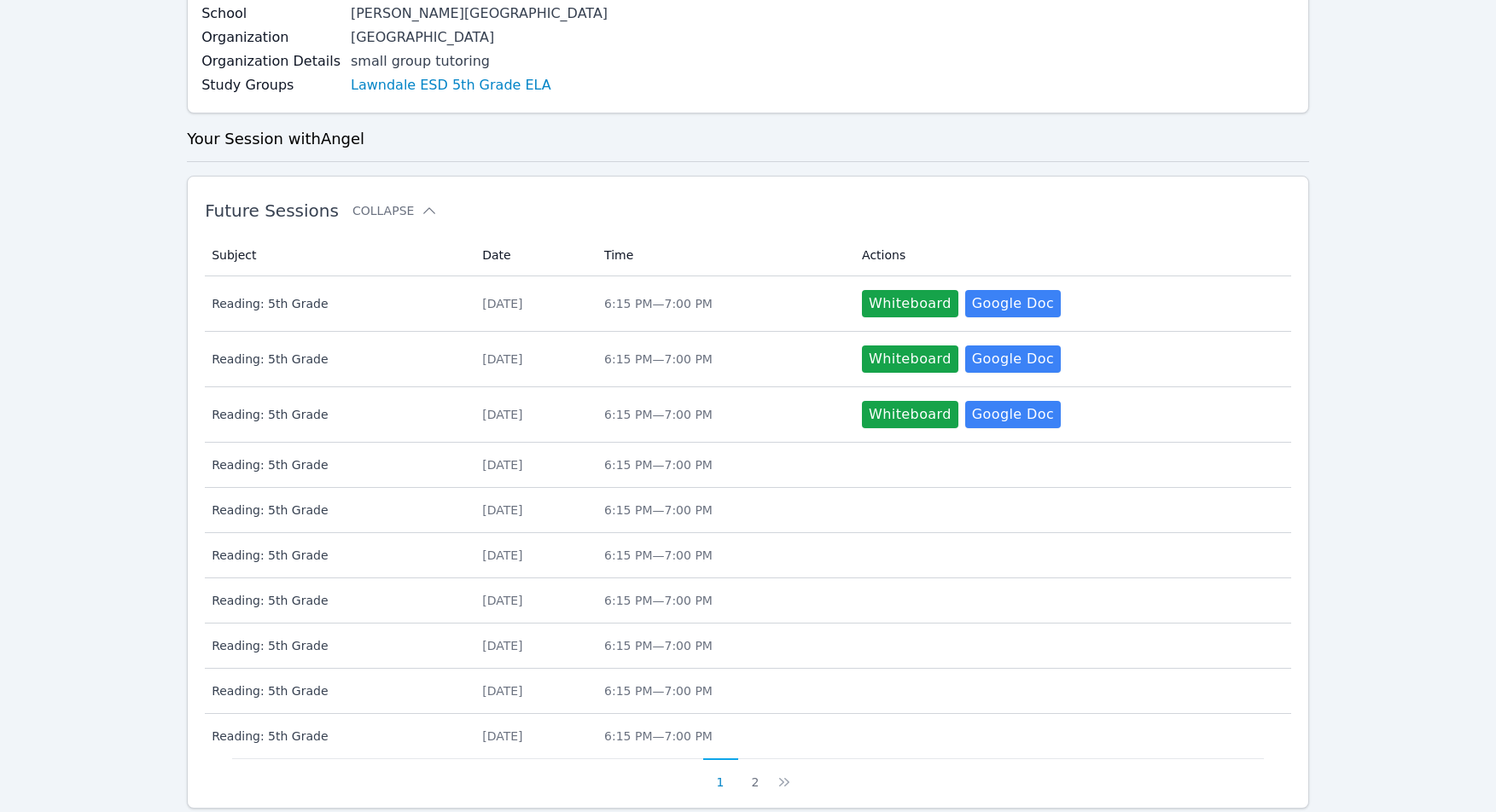
scroll to position [618, 0]
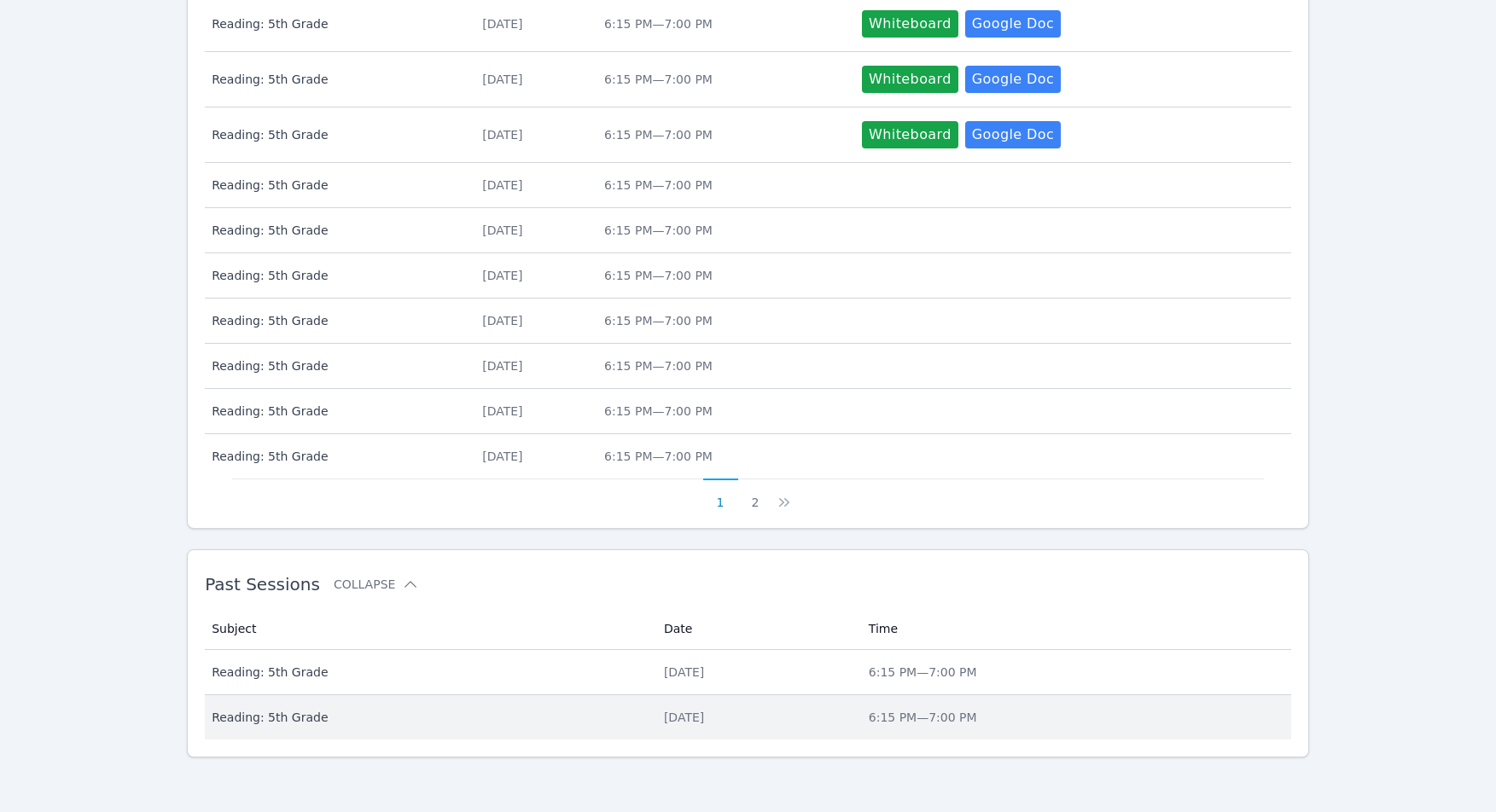
click at [664, 710] on div "Tue Oct 7, 2025" at bounding box center [756, 717] width 184 height 17
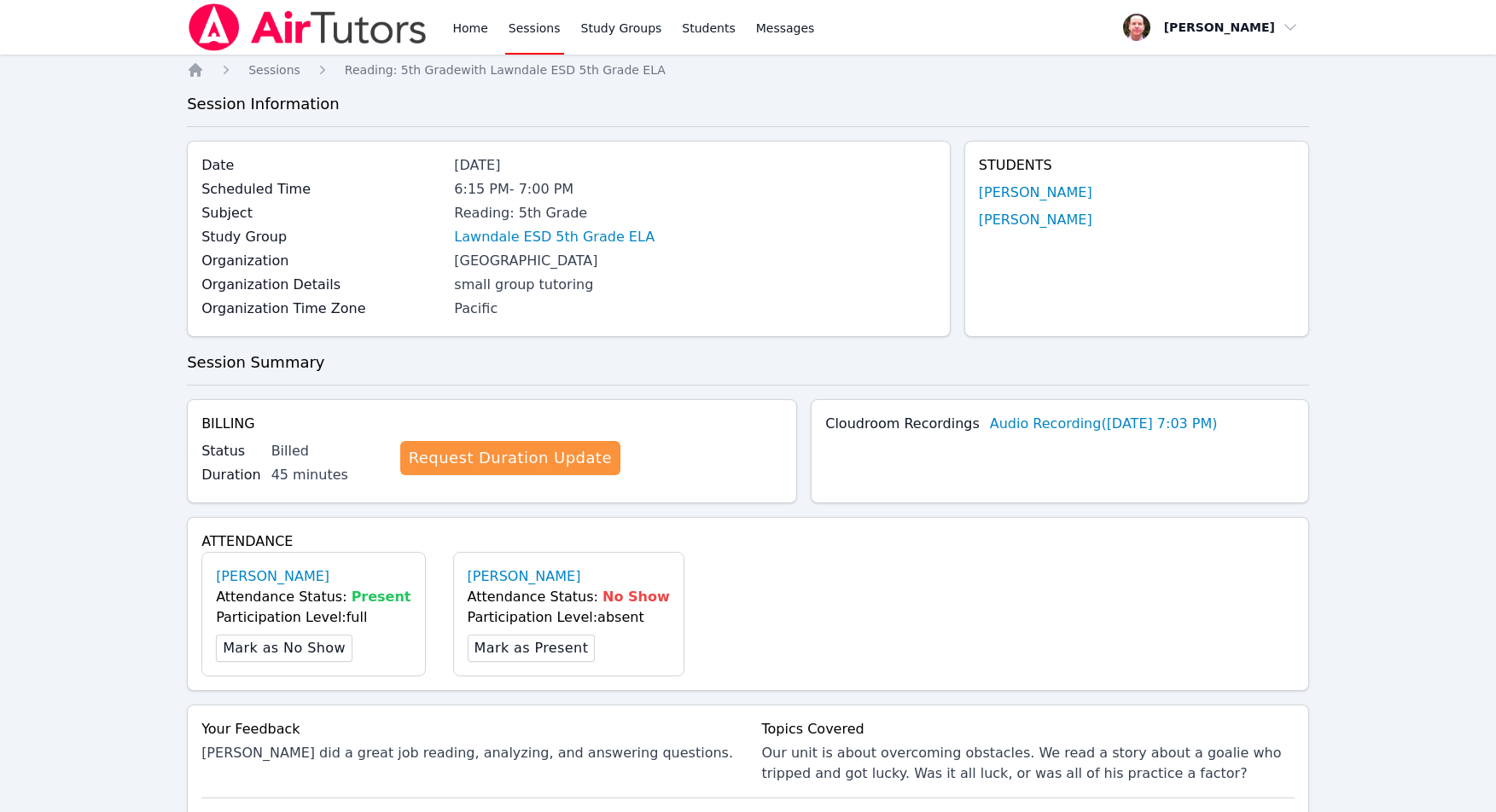
scroll to position [325, 0]
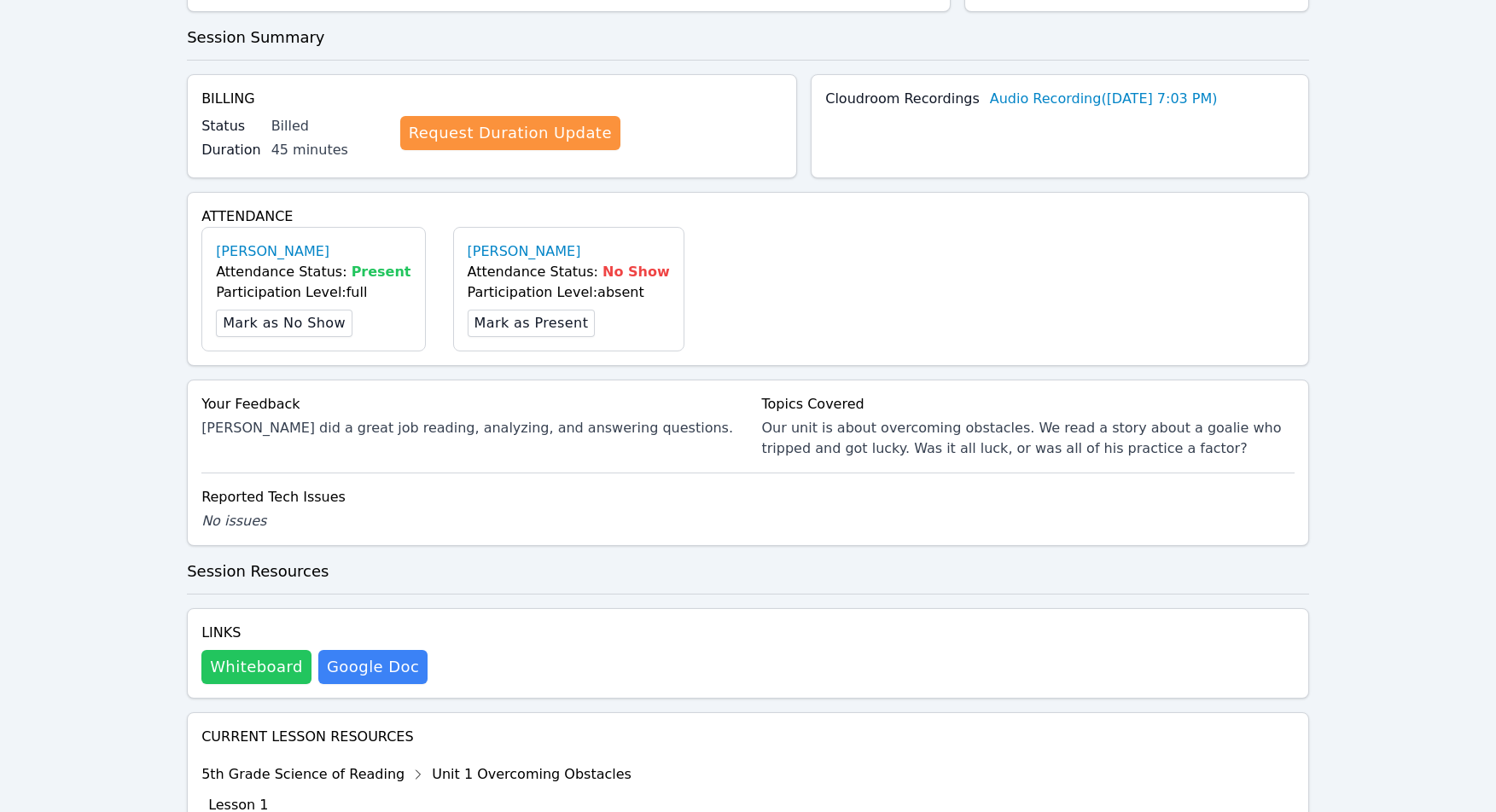
click at [270, 667] on button "Whiteboard" at bounding box center [257, 667] width 110 height 34
